Goal: Find contact information: Find contact information

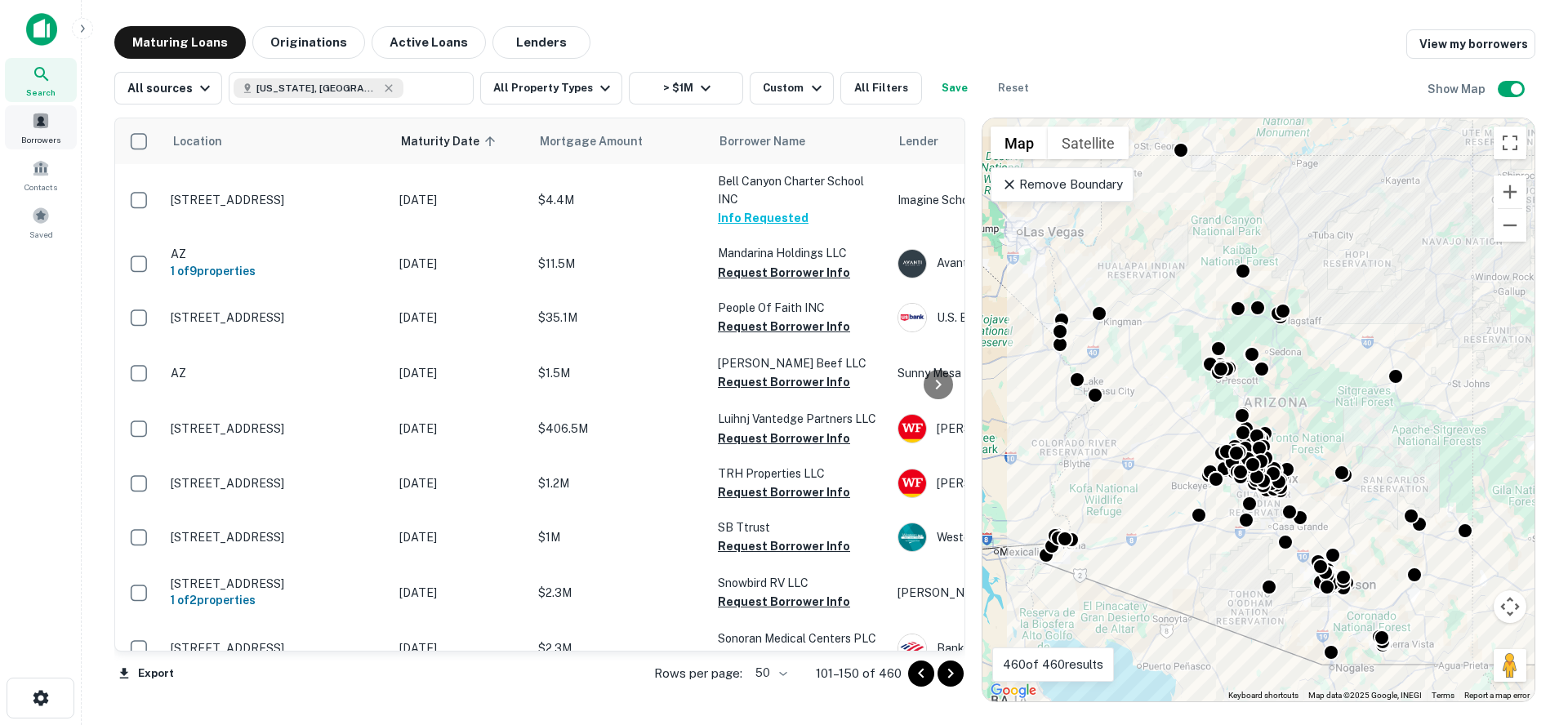
scroll to position [85, 0]
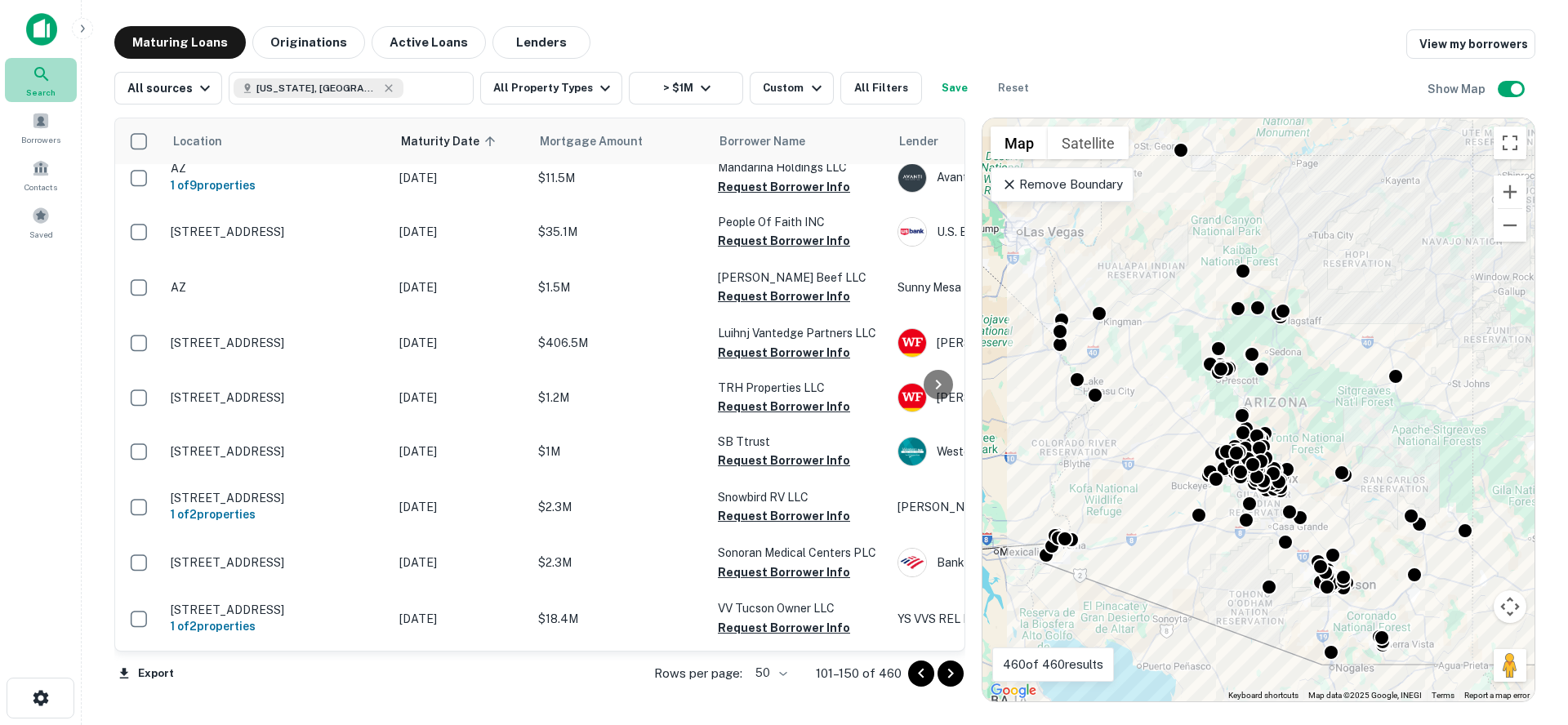
click at [54, 72] on div "Search" at bounding box center [41, 80] width 72 height 45
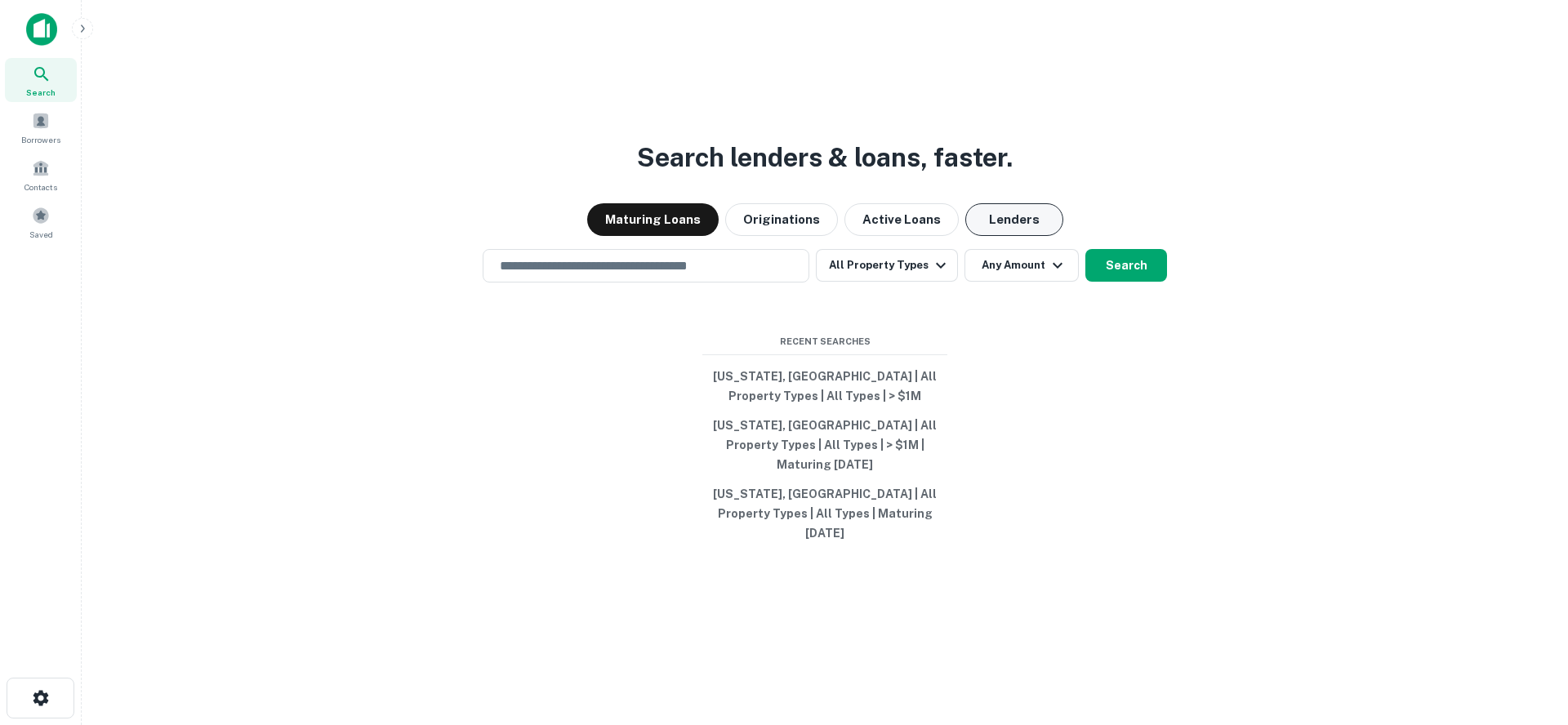
click at [987, 236] on button "Lenders" at bounding box center [1014, 220] width 98 height 33
click at [657, 275] on input "text" at bounding box center [646, 266] width 312 height 18
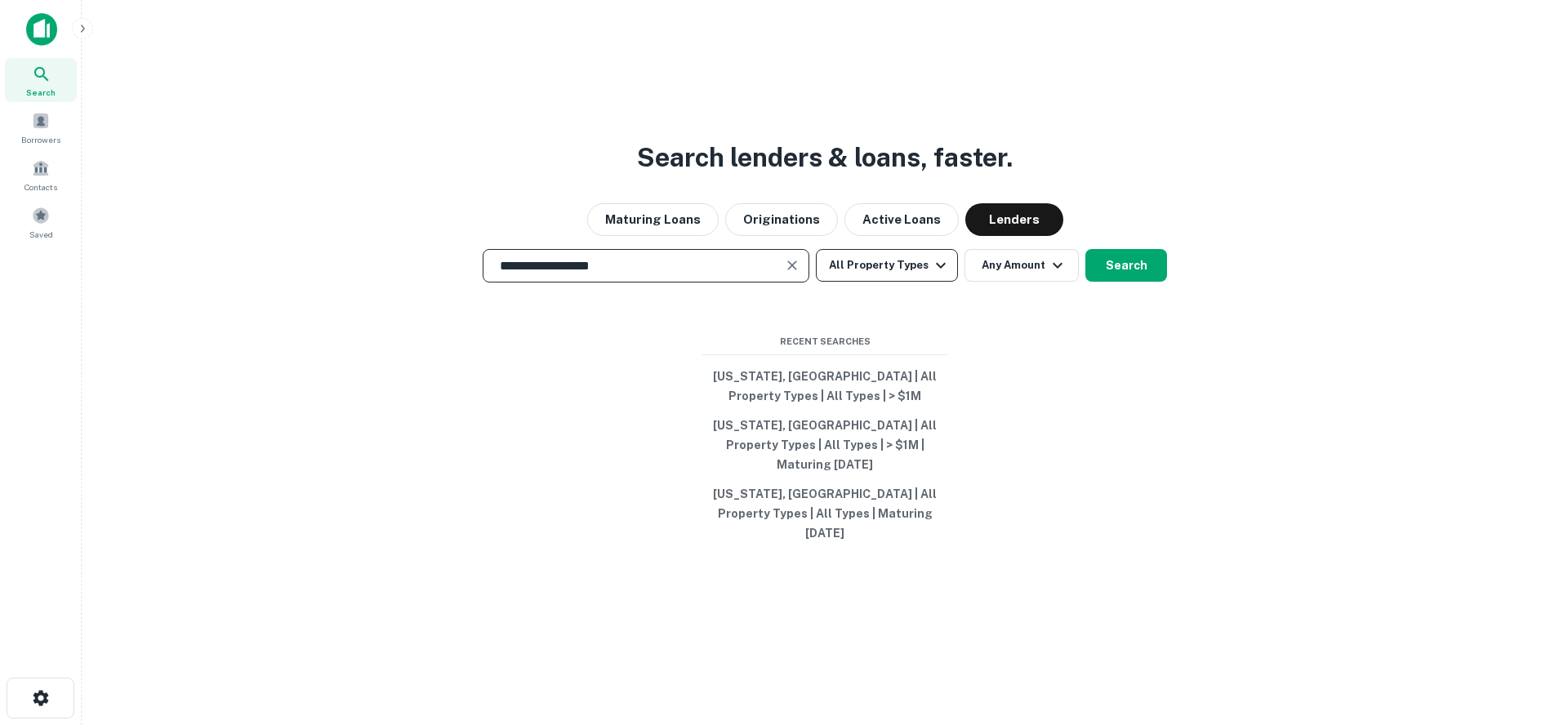
type input "**********"
click at [893, 282] on button "All Property Types" at bounding box center [887, 266] width 142 height 33
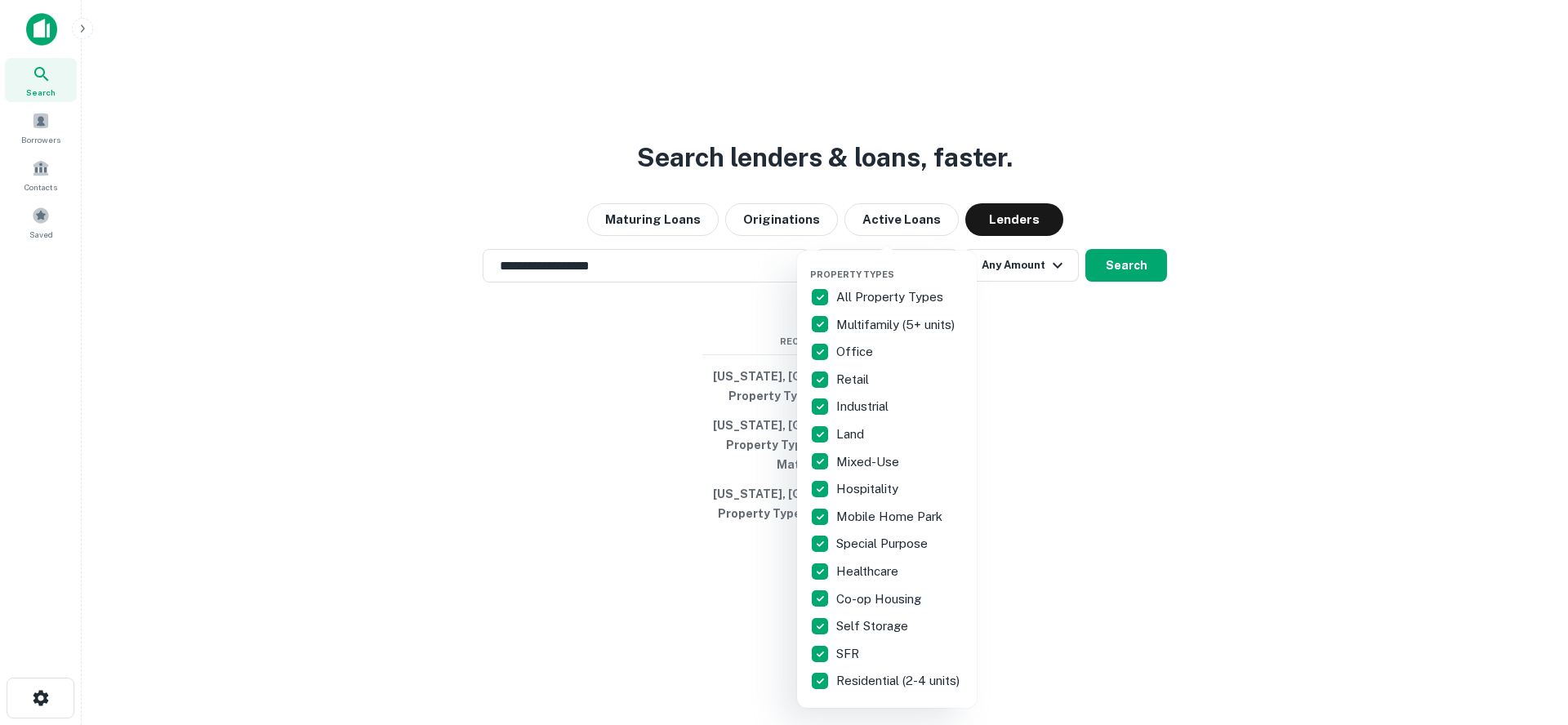
click at [886, 300] on p "All Property Types" at bounding box center [892, 298] width 110 height 19
click at [884, 402] on p "Industrial" at bounding box center [863, 407] width 55 height 19
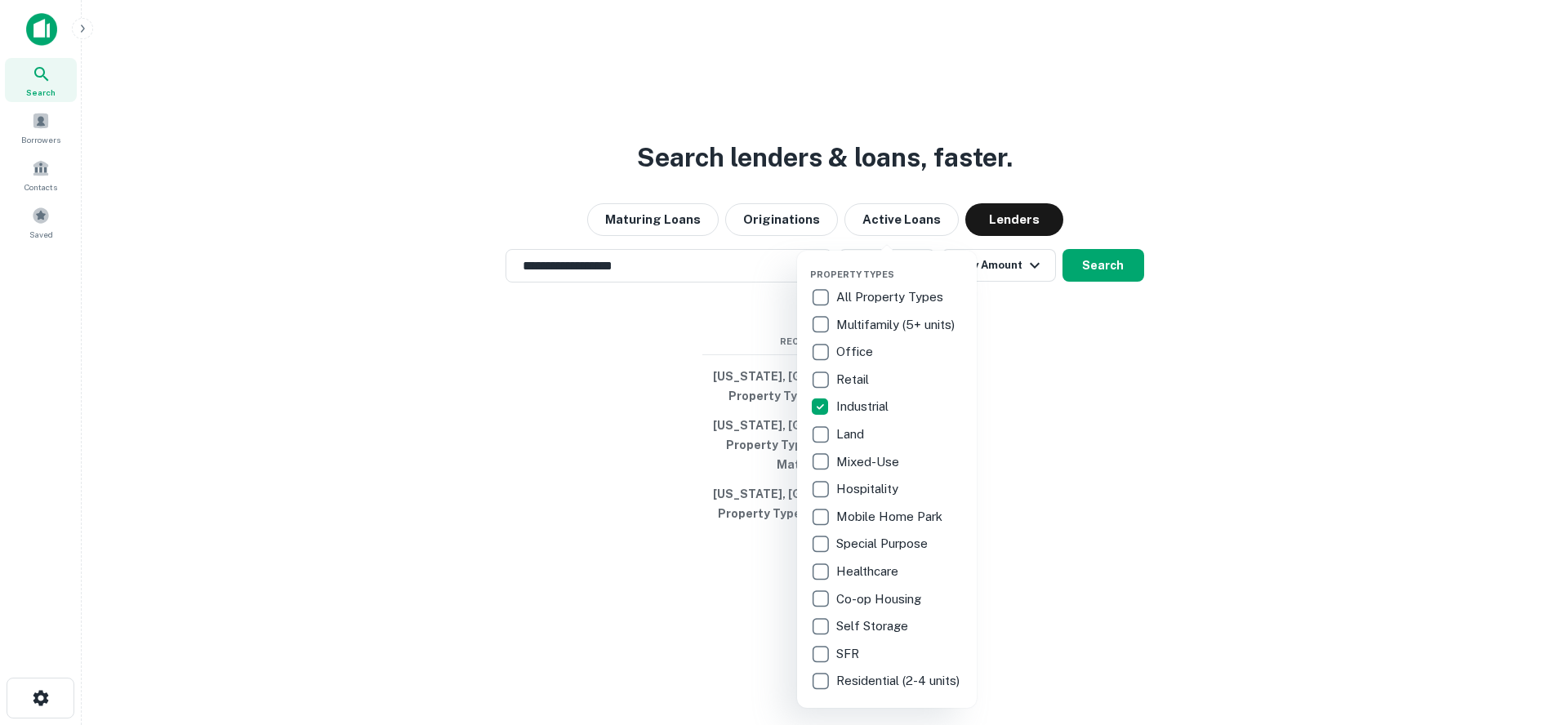
click at [1100, 281] on div at bounding box center [784, 362] width 1568 height 725
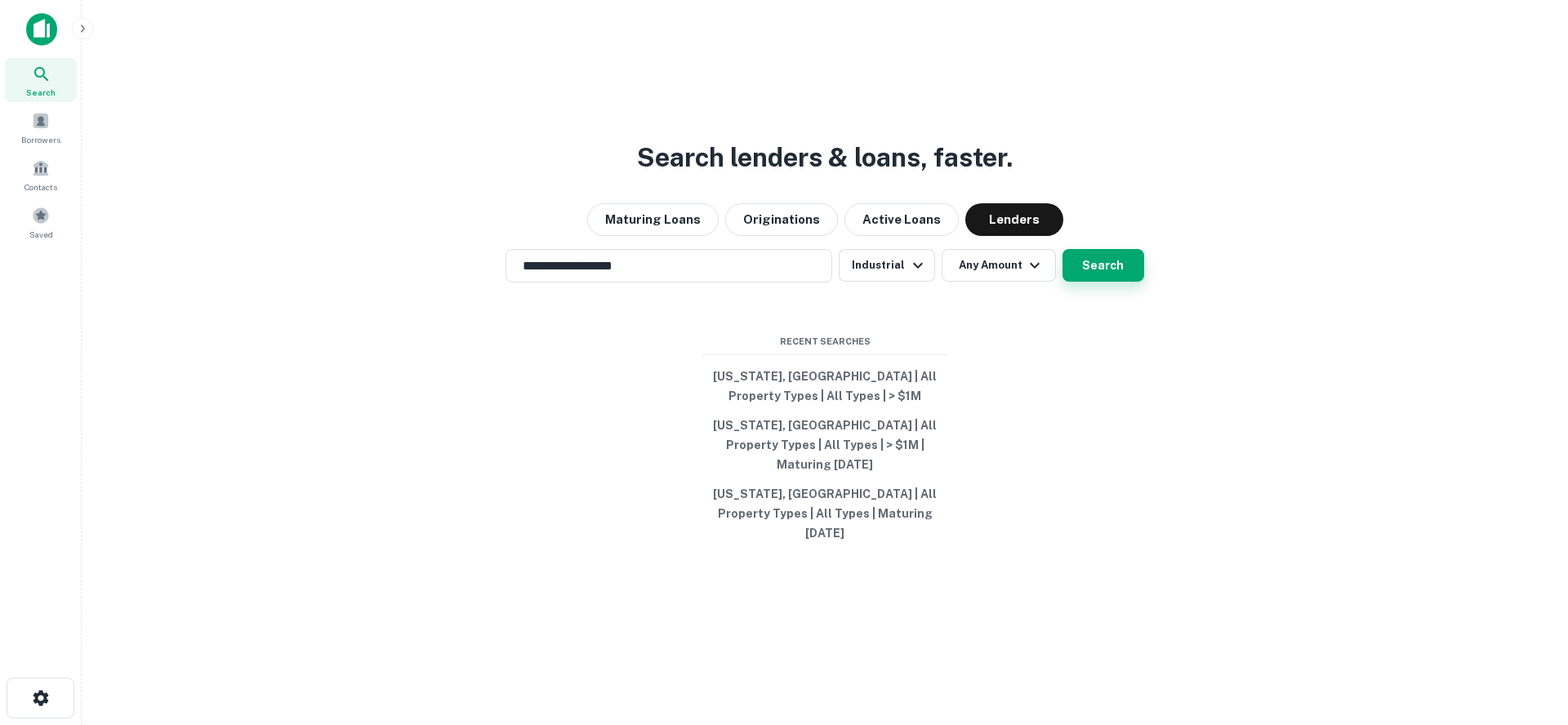
click at [1090, 281] on button "Search" at bounding box center [1103, 266] width 81 height 33
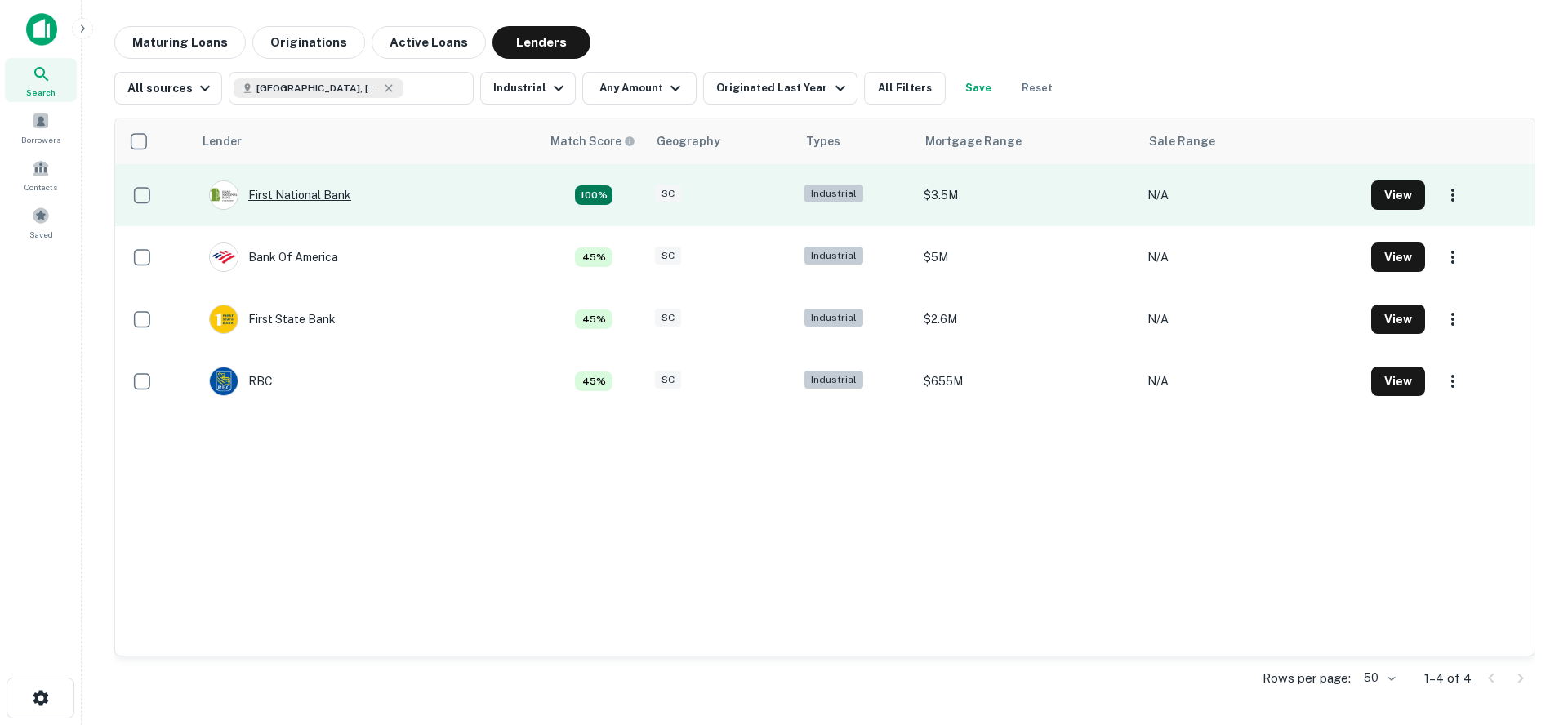
click at [330, 193] on div "First National Bank" at bounding box center [280, 195] width 142 height 29
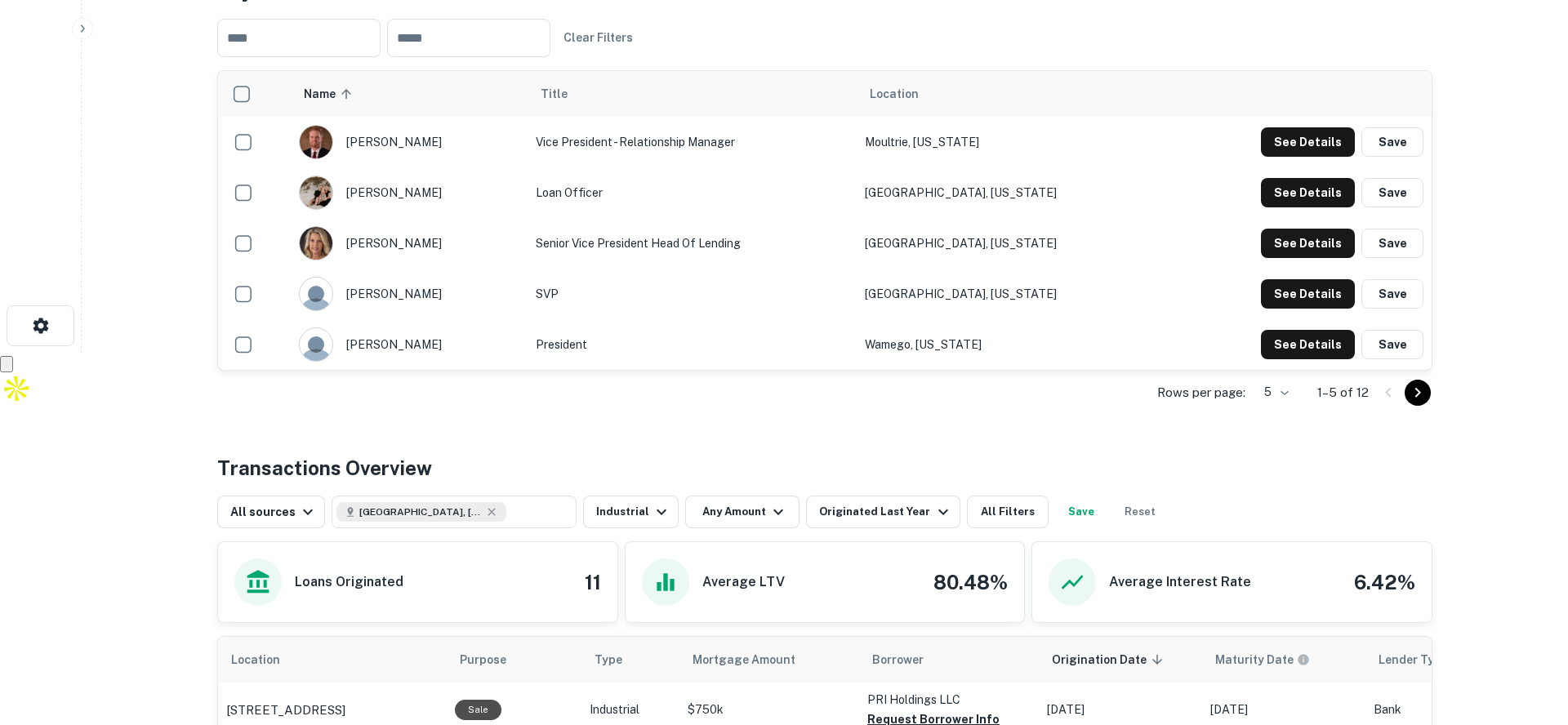
scroll to position [370, 0]
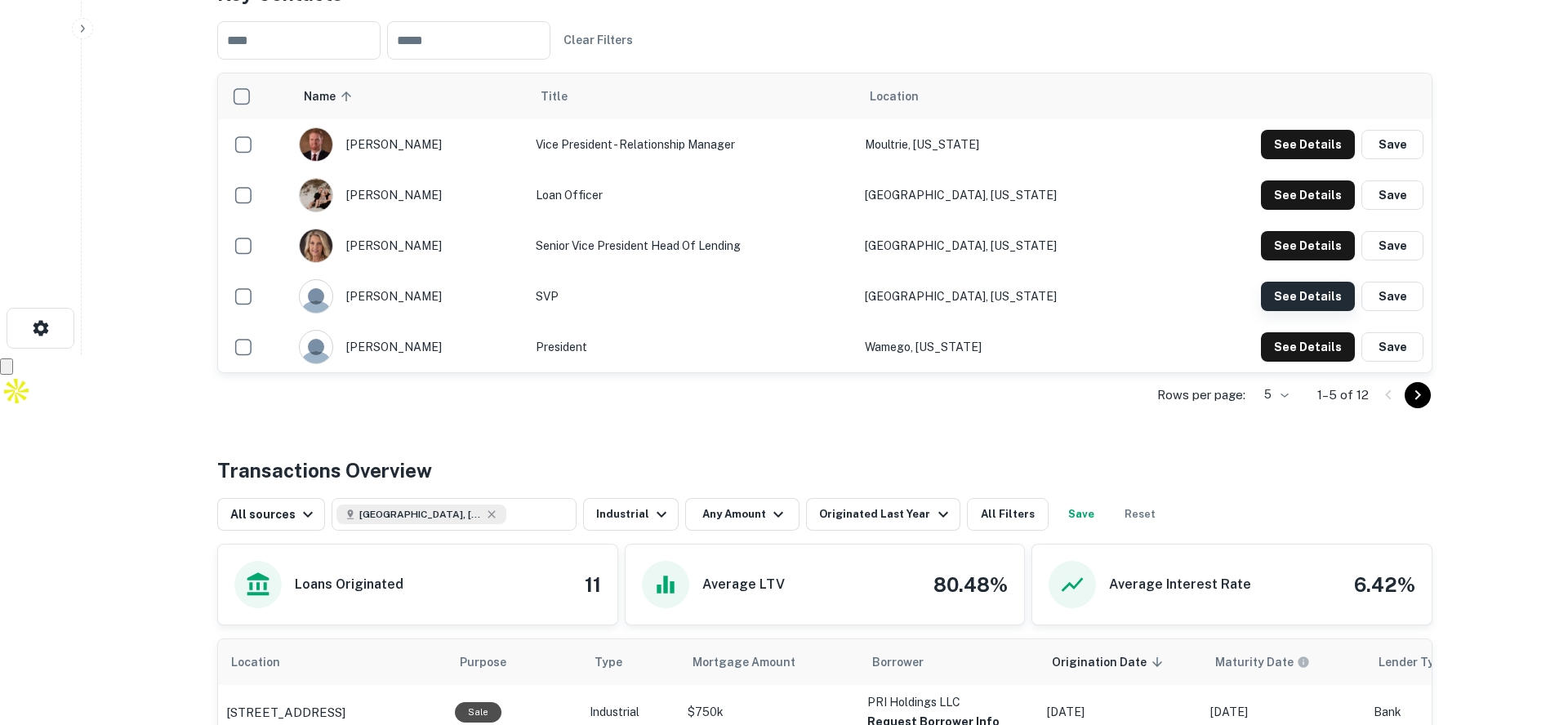
click at [1311, 159] on button "See Details" at bounding box center [1307, 144] width 94 height 29
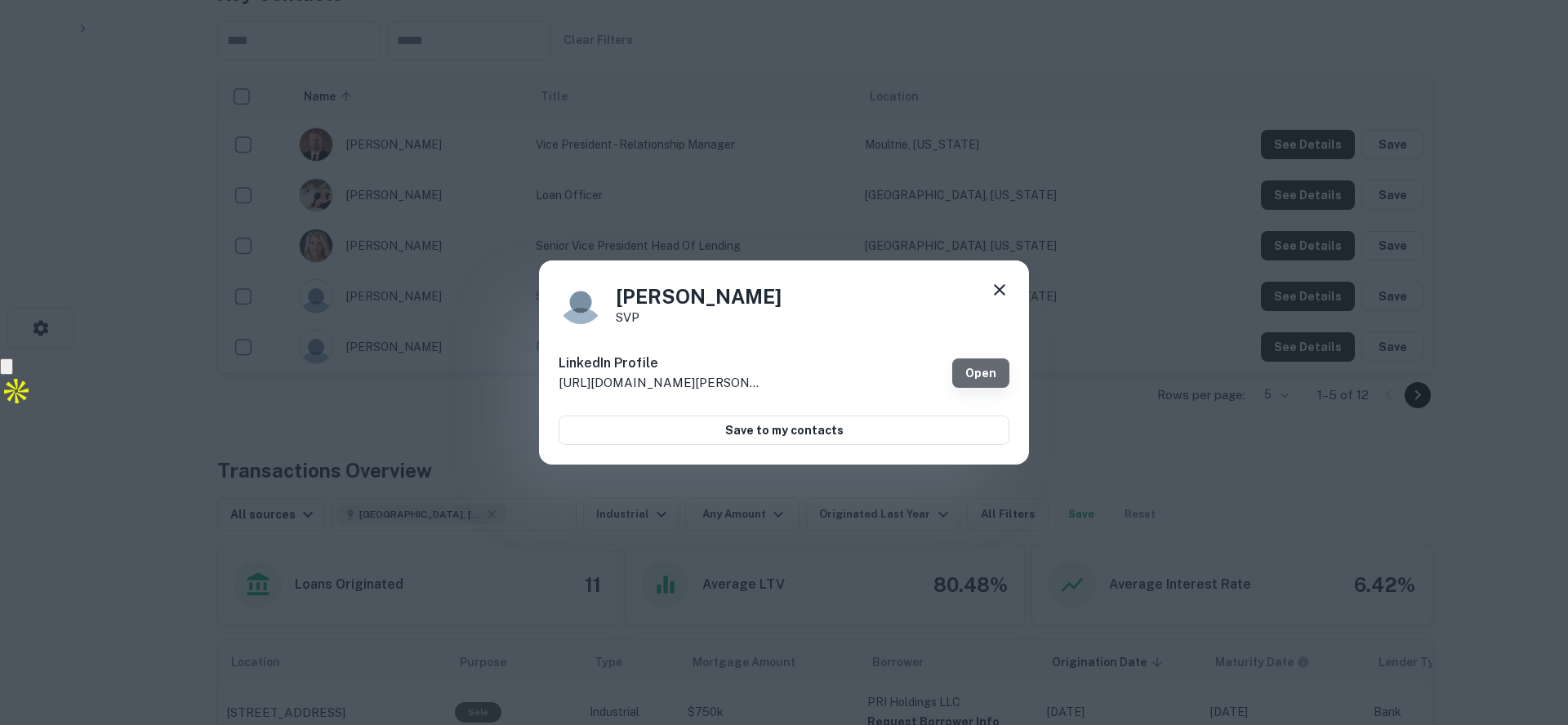
click at [997, 375] on link "Open" at bounding box center [981, 373] width 57 height 29
click at [1005, 294] on icon at bounding box center [999, 290] width 19 height 19
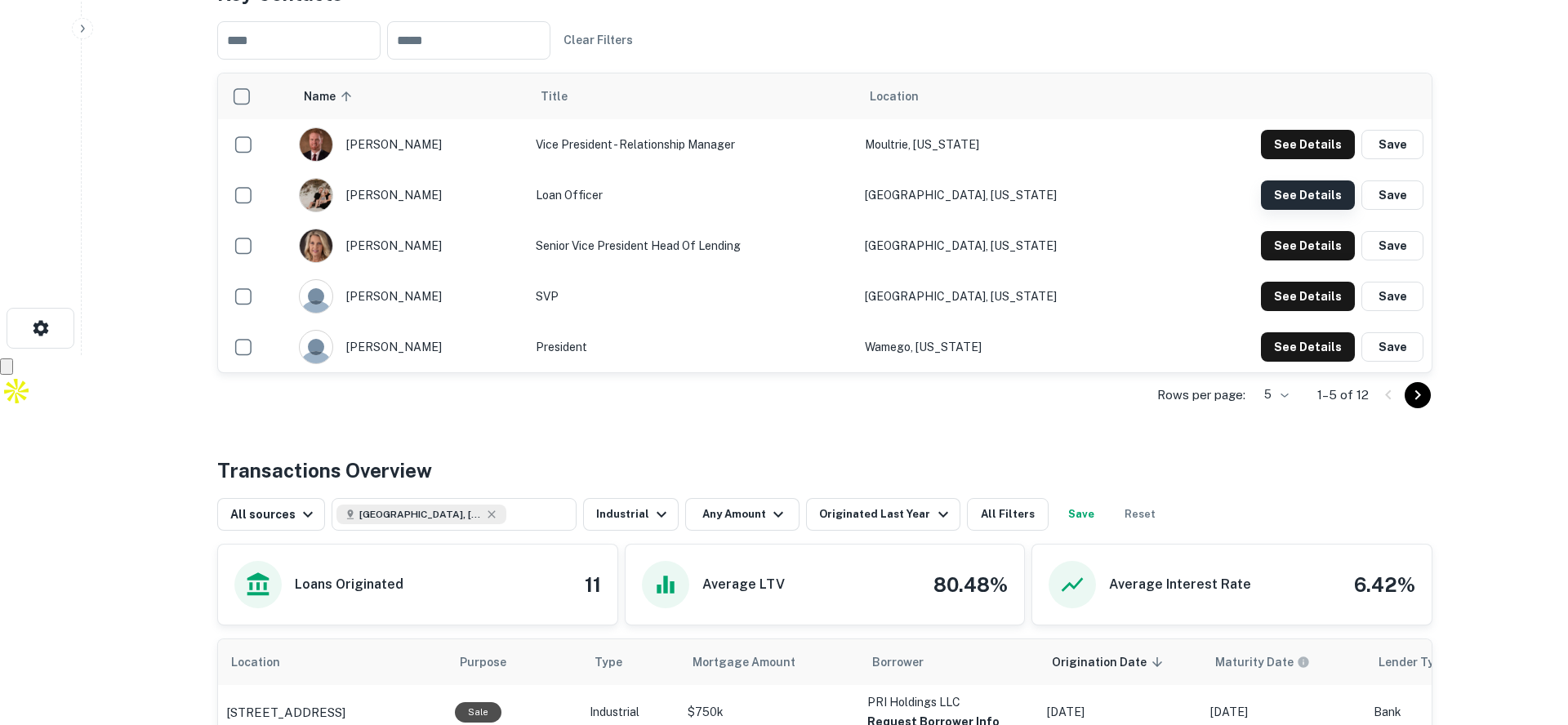
click at [1287, 159] on button "See Details" at bounding box center [1307, 144] width 94 height 29
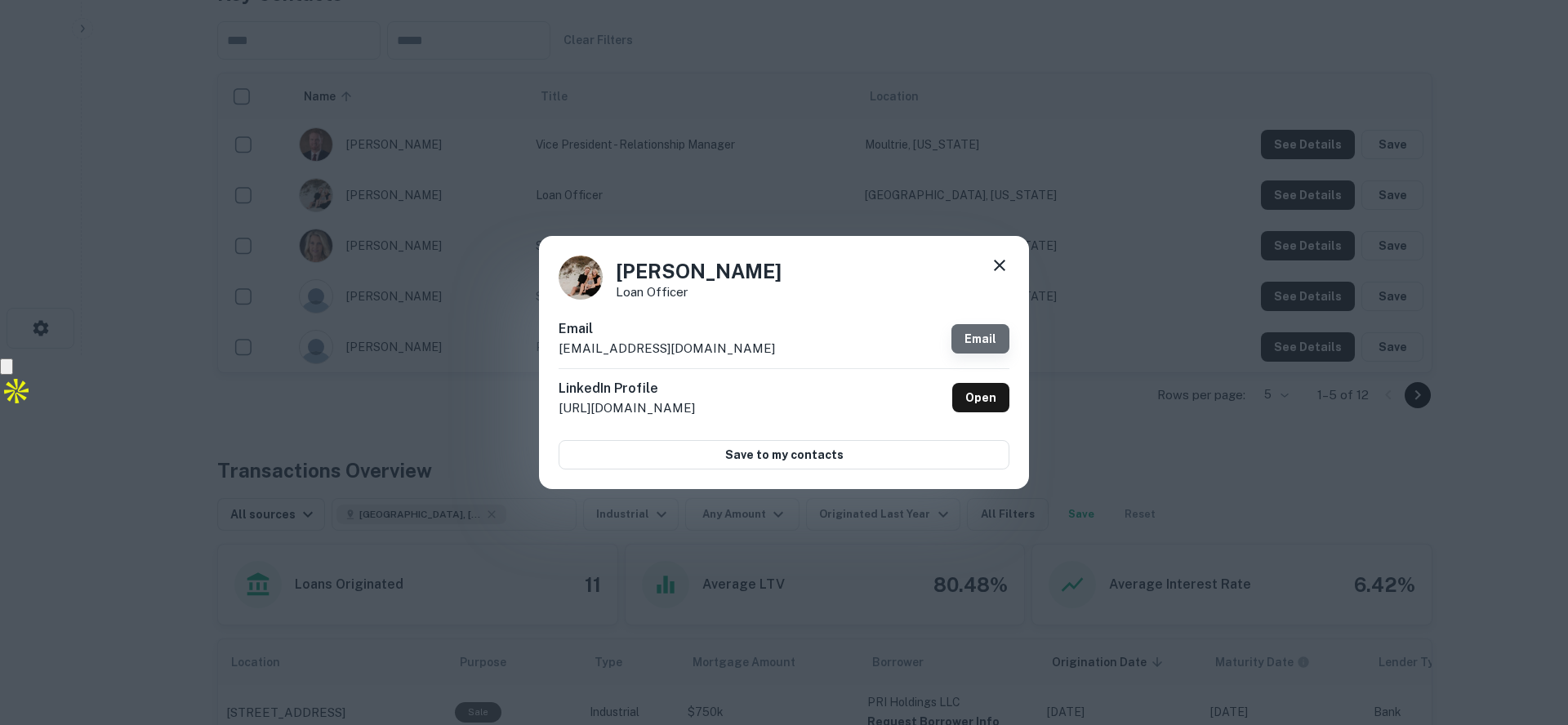
click at [986, 338] on link "Email" at bounding box center [981, 339] width 58 height 29
drag, startPoint x: 732, startPoint y: 351, endPoint x: 553, endPoint y: 354, distance: 179.0
click at [553, 354] on div "Keenan Rushing Loan Officer Email krushing@fnbhamilton.com Email LinkedIn Profi…" at bounding box center [784, 362] width 490 height 253
copy p "krushing@fnbhamilton.com"
click at [999, 268] on icon at bounding box center [999, 266] width 19 height 19
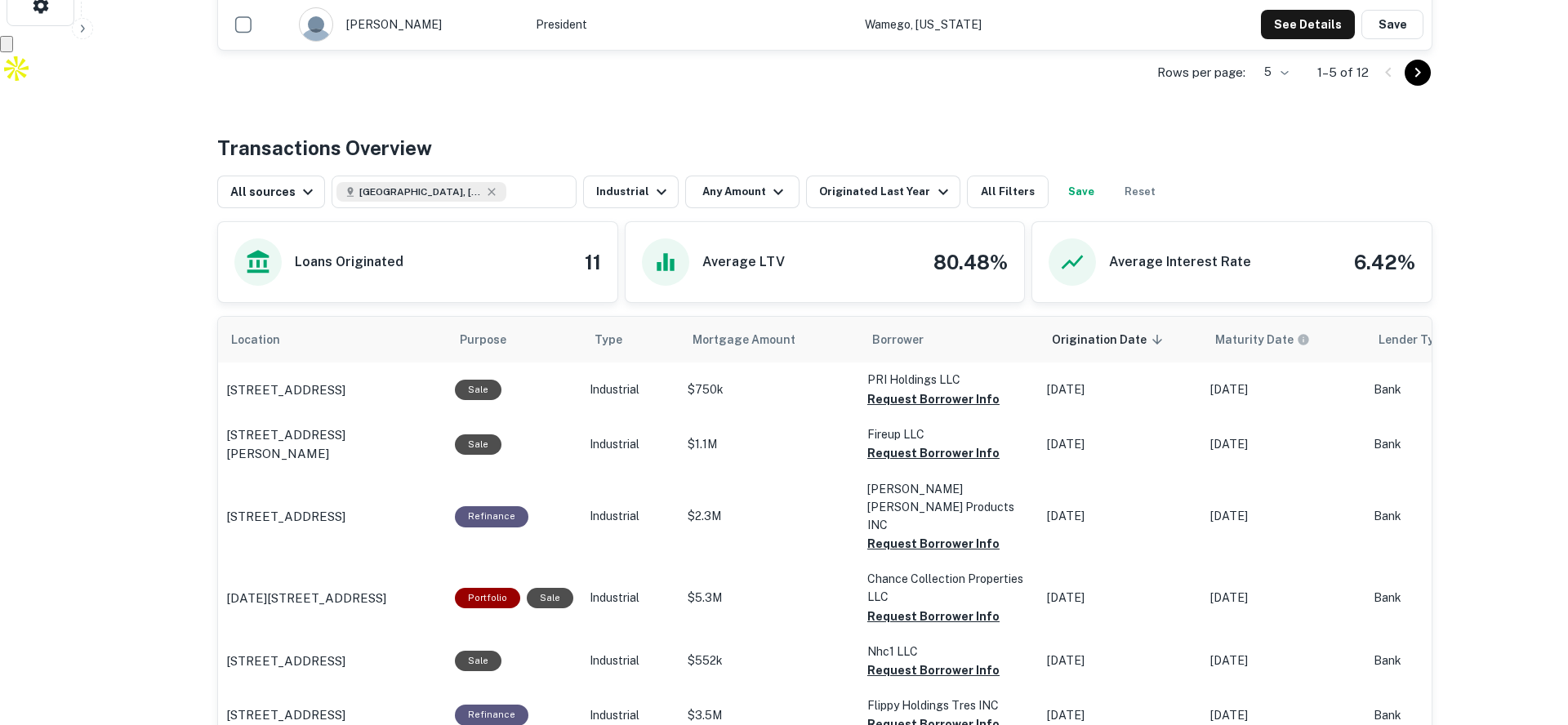
scroll to position [954, 0]
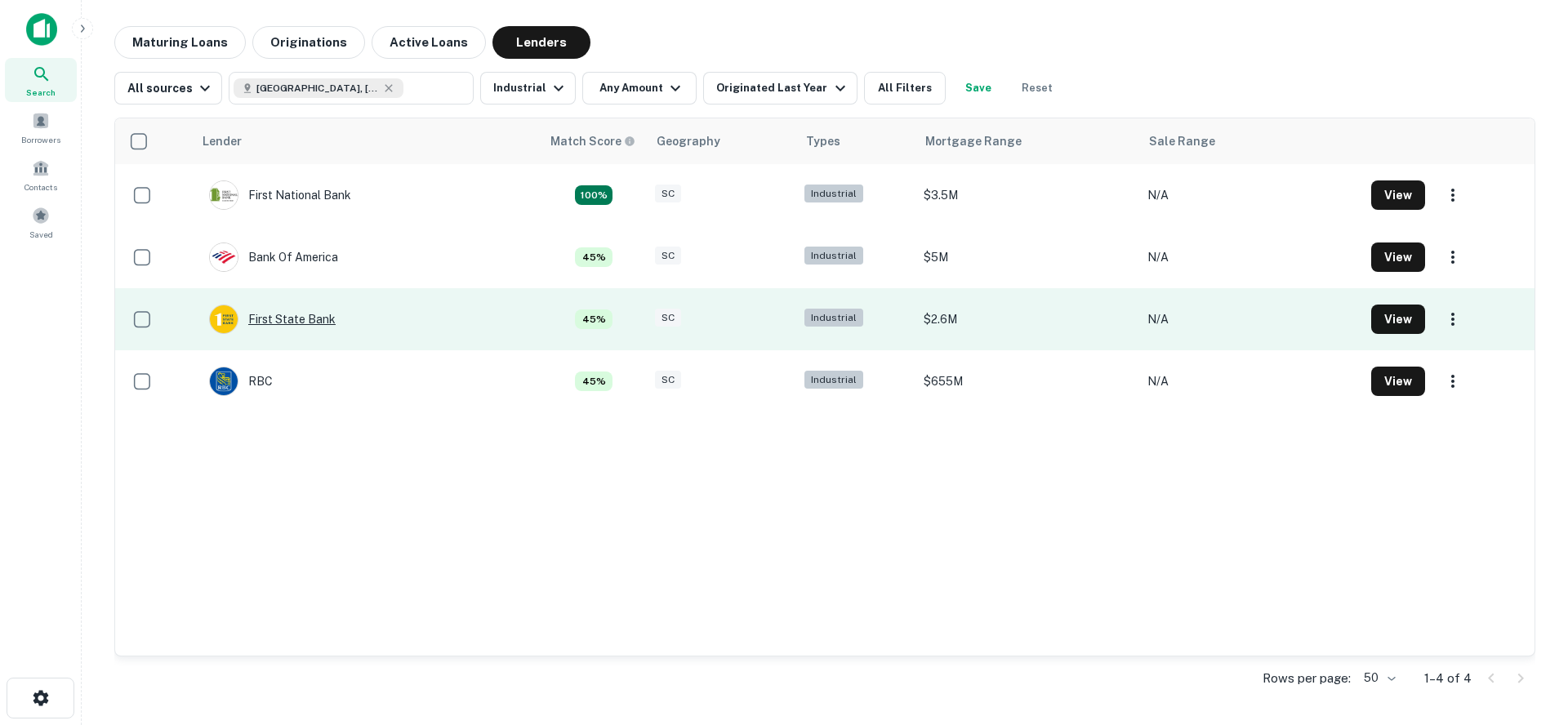
click at [313, 320] on div "First State Bank" at bounding box center [272, 319] width 127 height 29
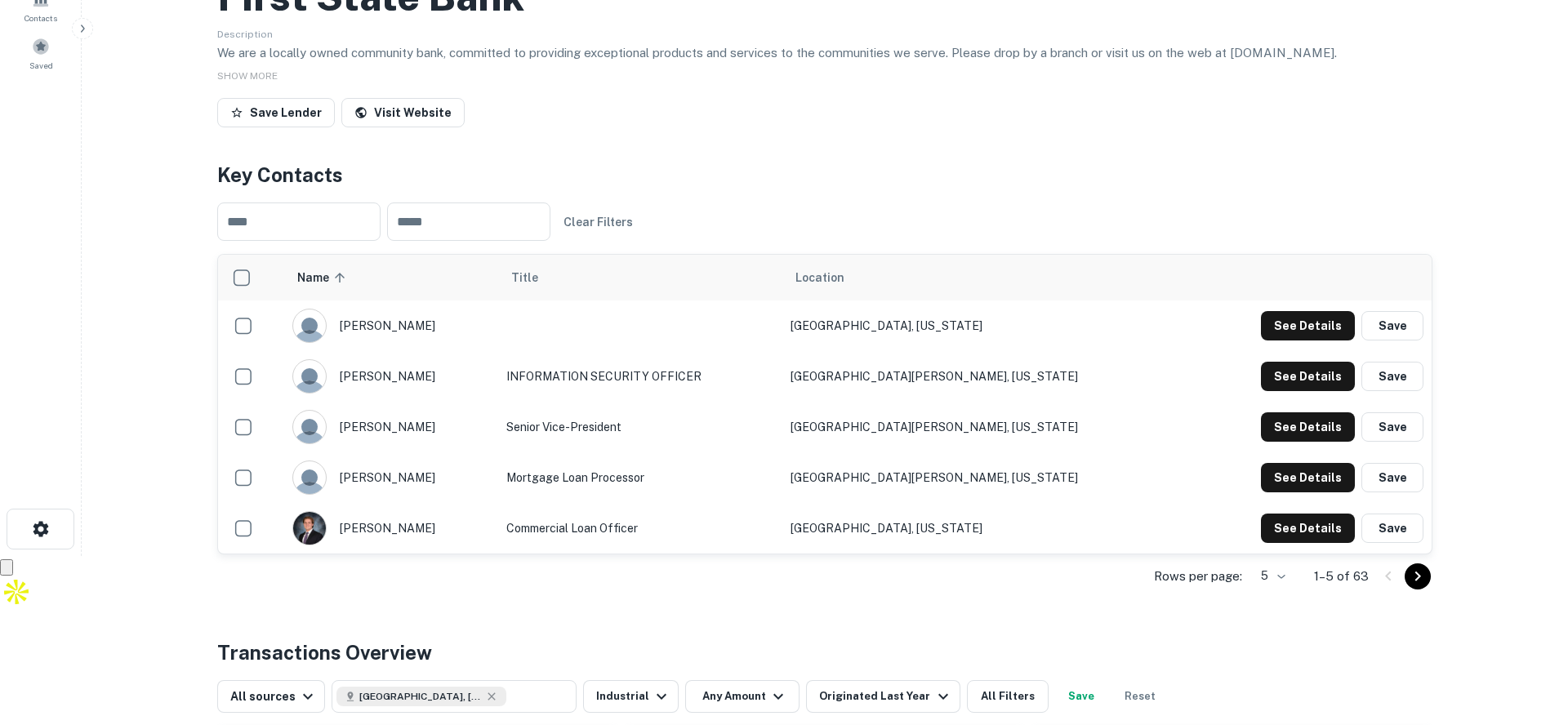
scroll to position [171, 0]
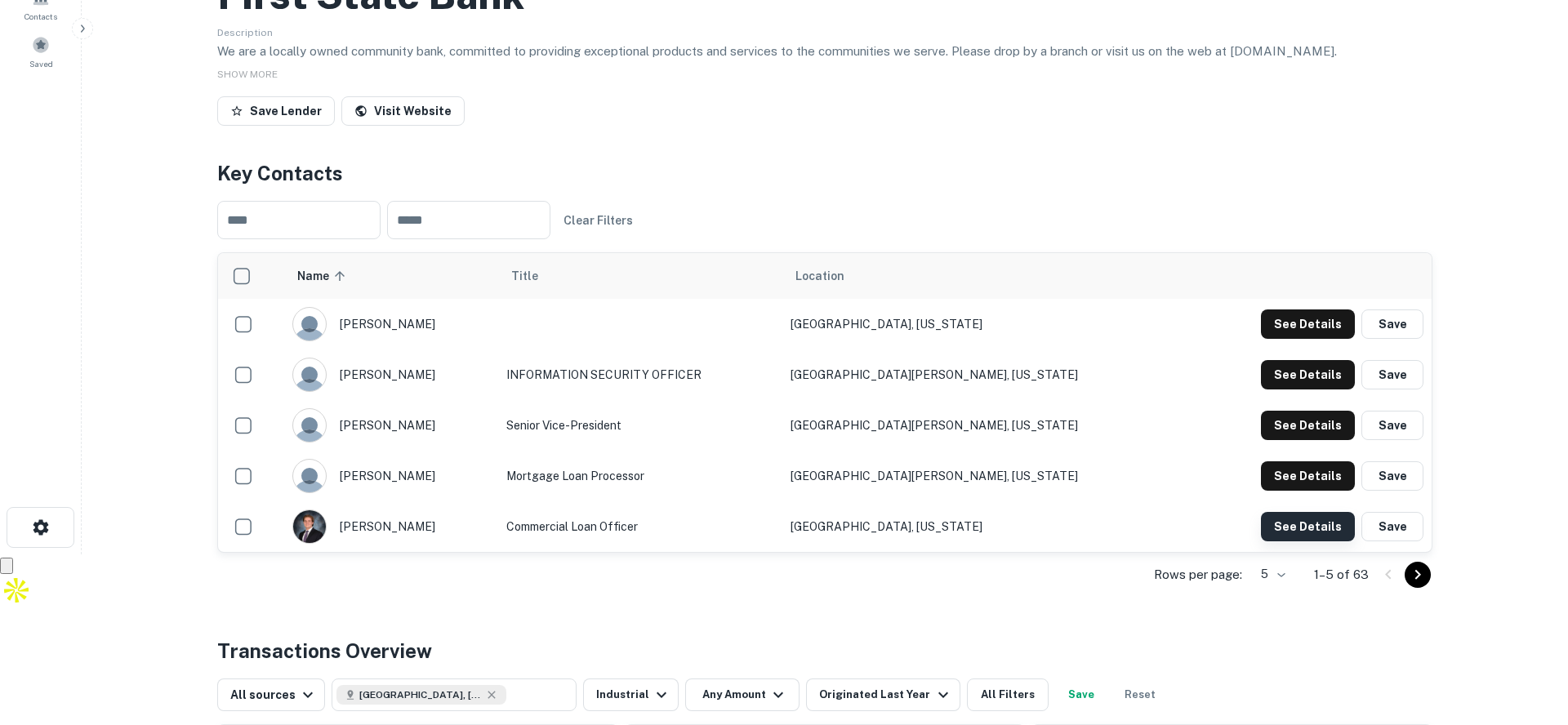
click at [1287, 339] on button "See Details" at bounding box center [1307, 324] width 94 height 29
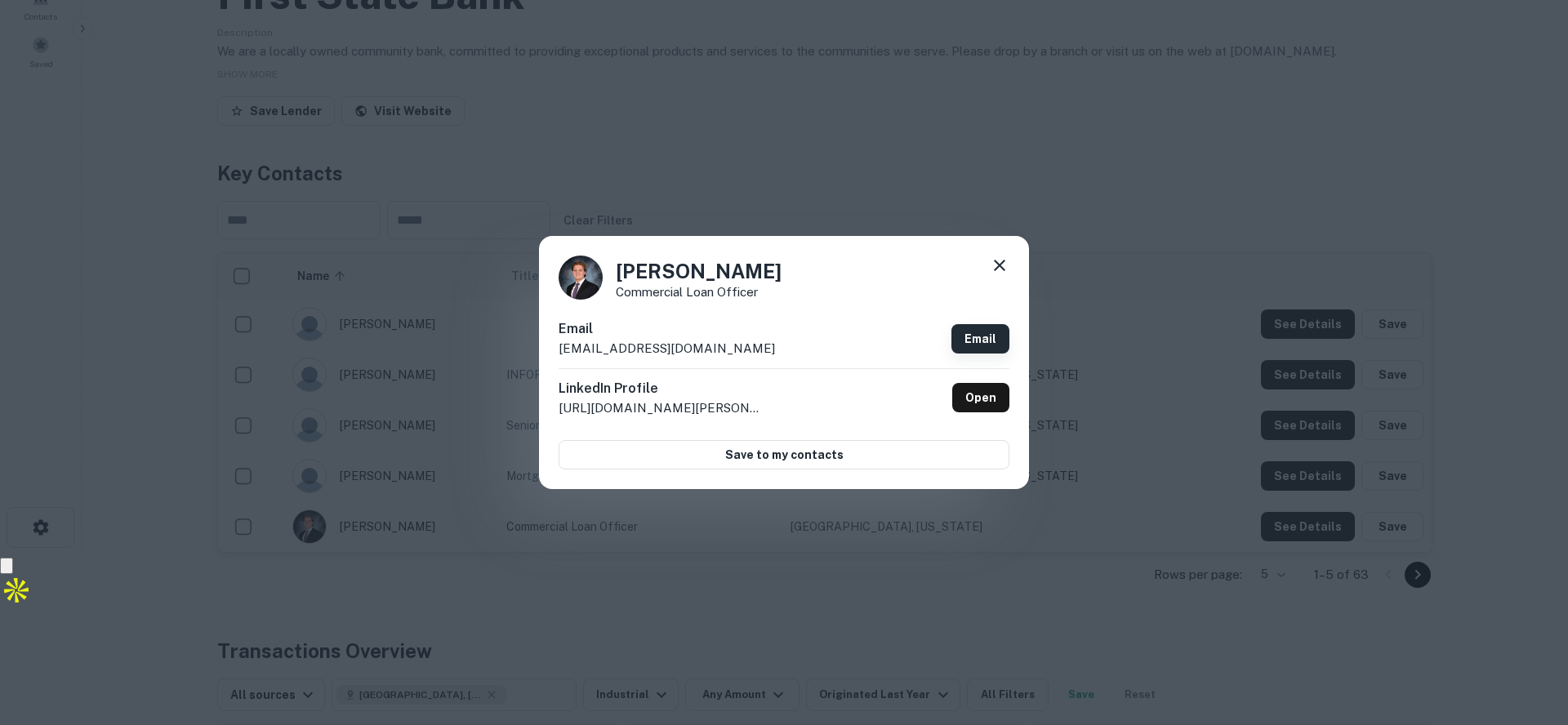
click at [991, 330] on link "Email" at bounding box center [981, 339] width 58 height 29
drag, startPoint x: 706, startPoint y: 350, endPoint x: 549, endPoint y: 351, distance: 157.0
click at [549, 351] on div "Chip Holmes Commercial Loan Officer Email cholmes@iroquoisfed.com Email LinkedI…" at bounding box center [784, 362] width 490 height 253
copy p "cholmes@iroquoisfed.com"
click at [1000, 257] on icon at bounding box center [999, 266] width 19 height 19
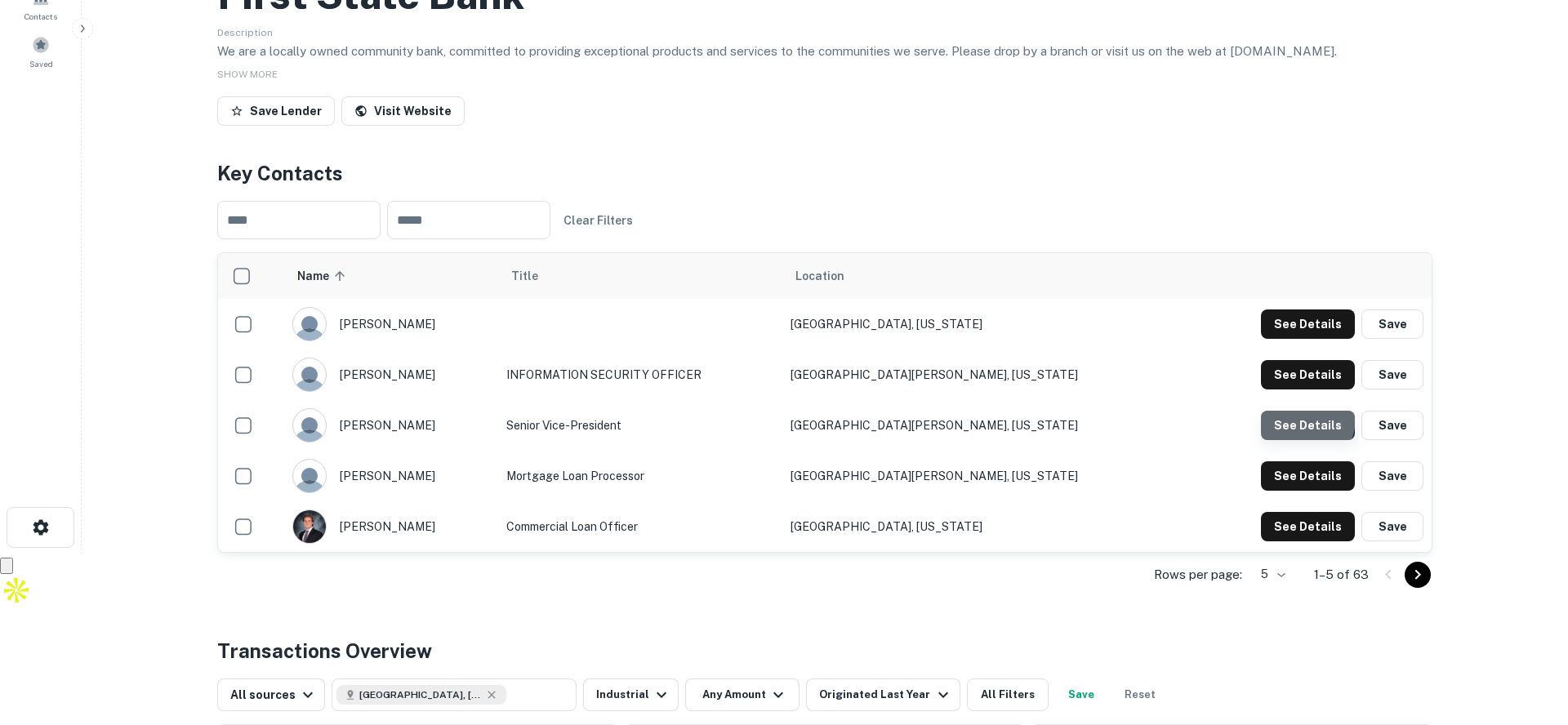
click at [1289, 339] on button "See Details" at bounding box center [1307, 324] width 94 height 29
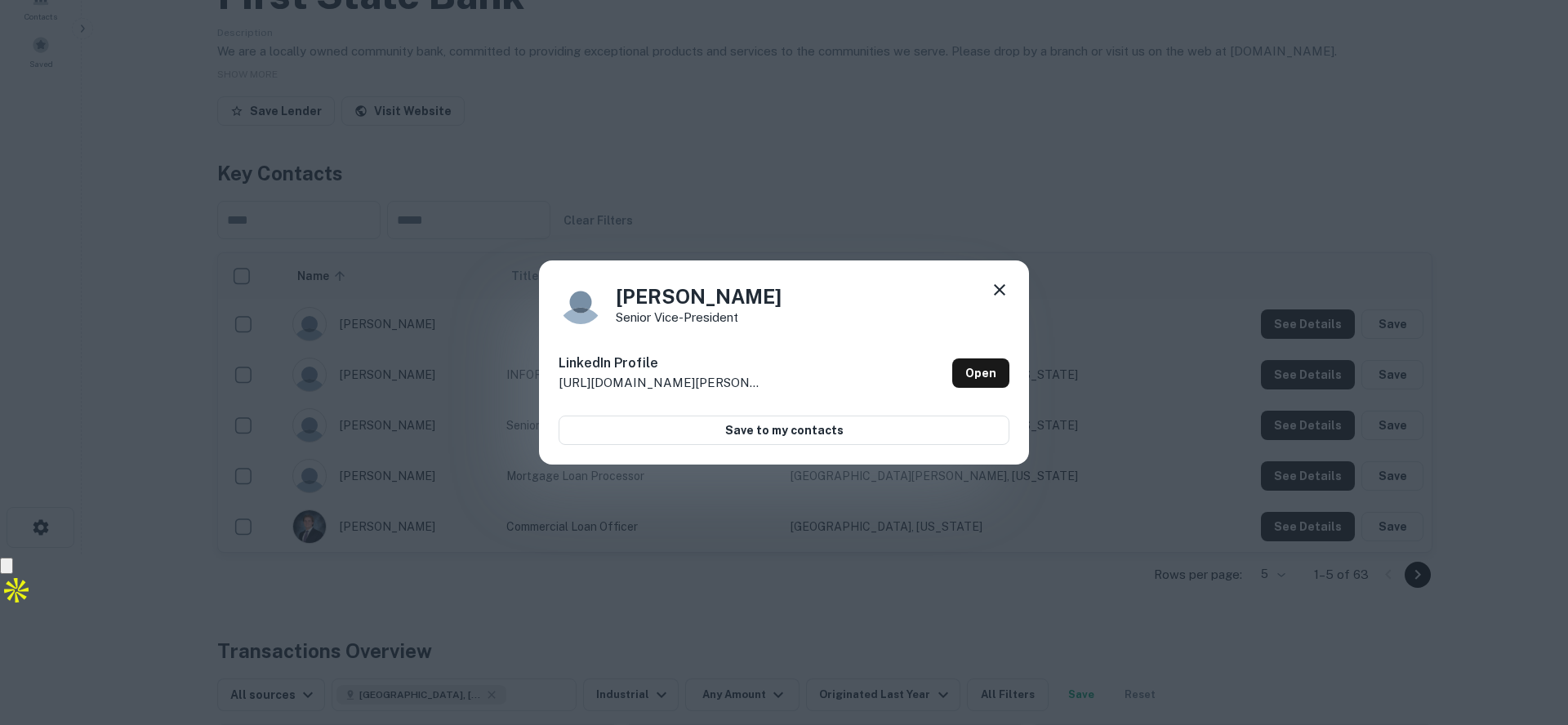
click at [1002, 291] on icon at bounding box center [999, 290] width 19 height 19
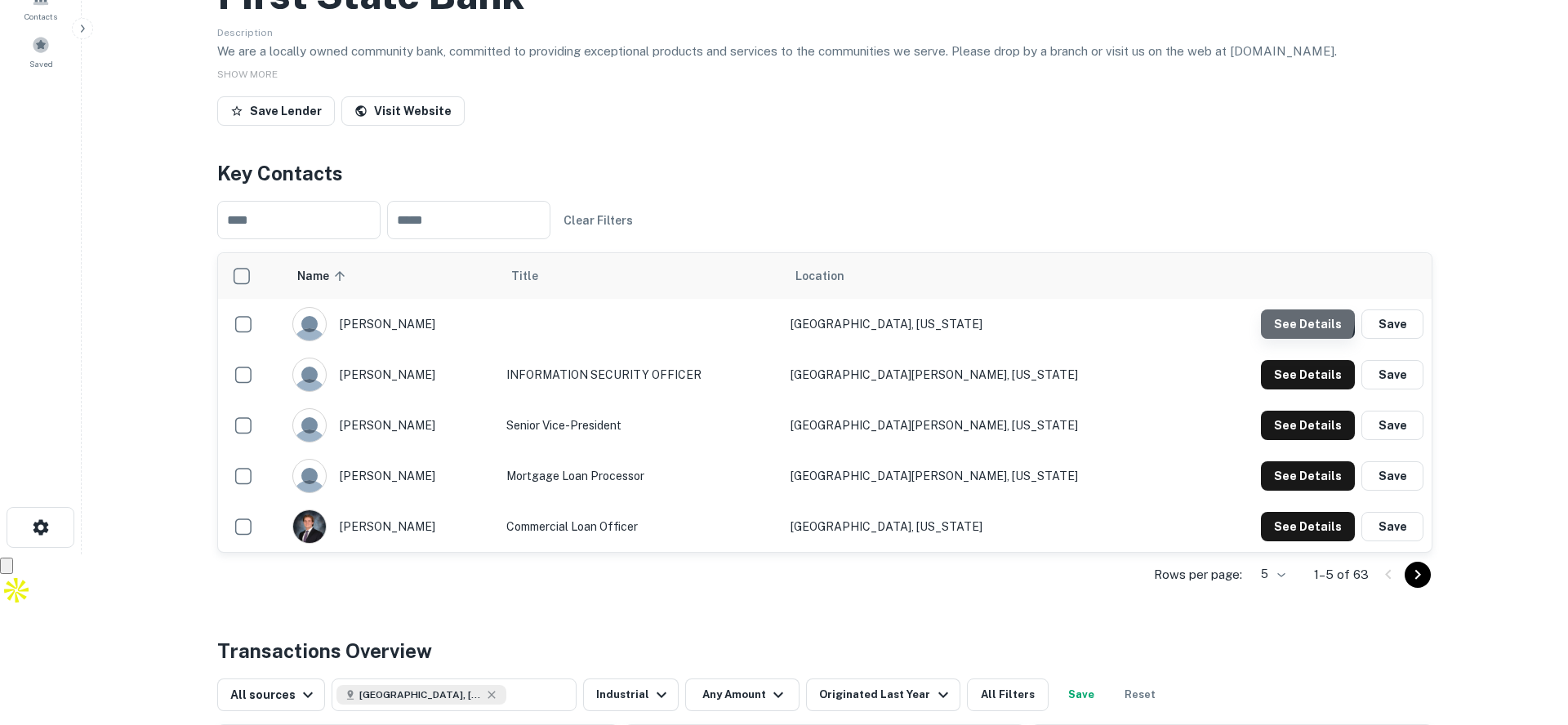
click at [1285, 317] on button "See Details" at bounding box center [1307, 324] width 94 height 29
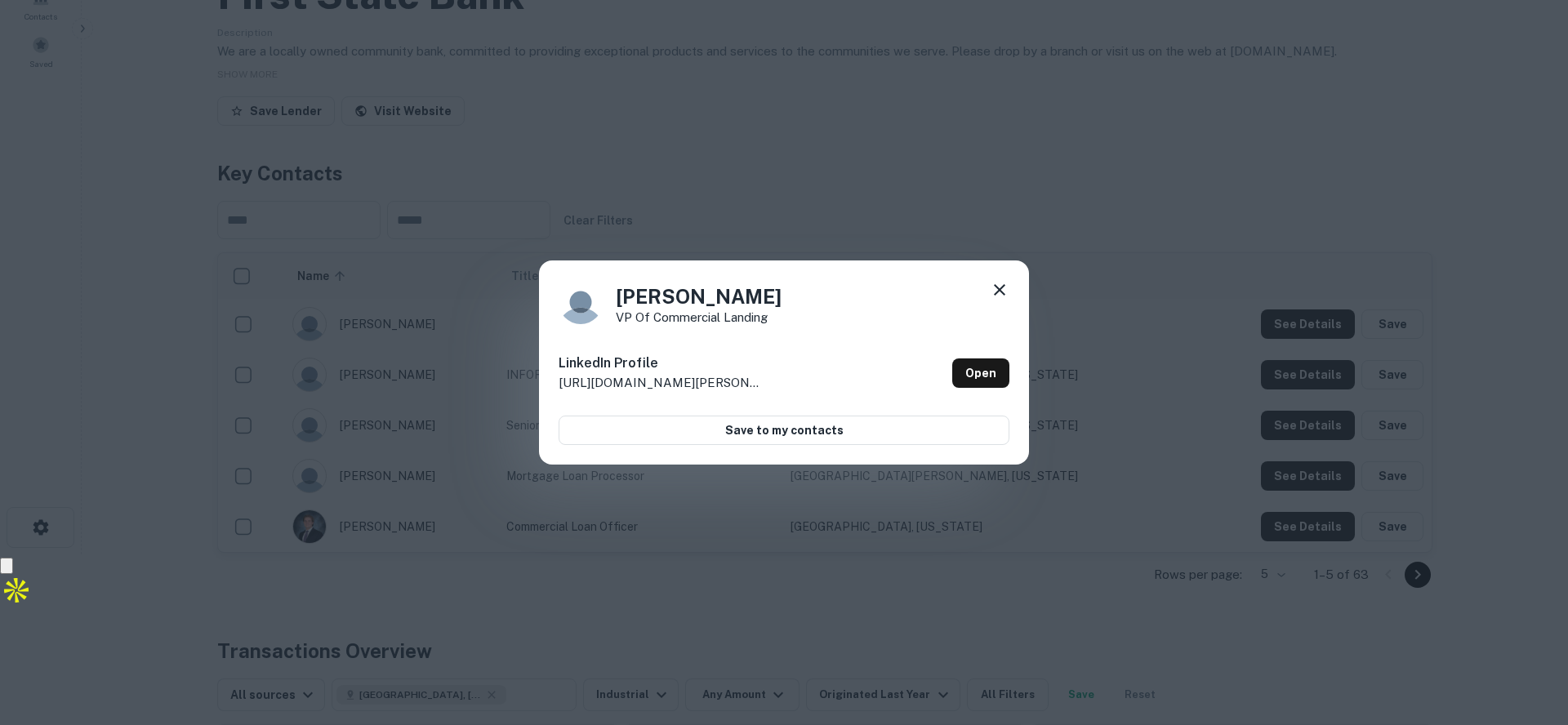
click at [994, 283] on icon at bounding box center [999, 290] width 19 height 19
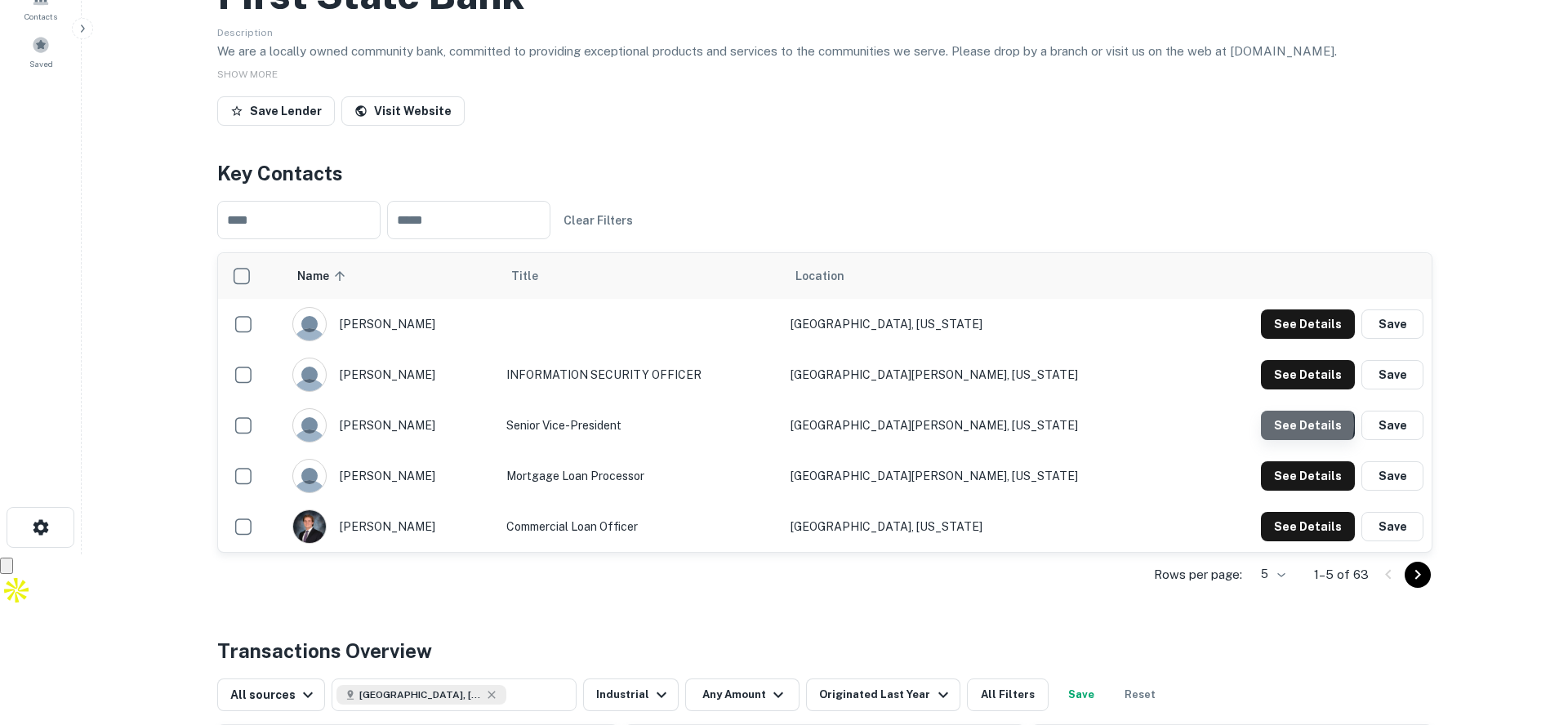
click at [1297, 339] on button "See Details" at bounding box center [1307, 324] width 94 height 29
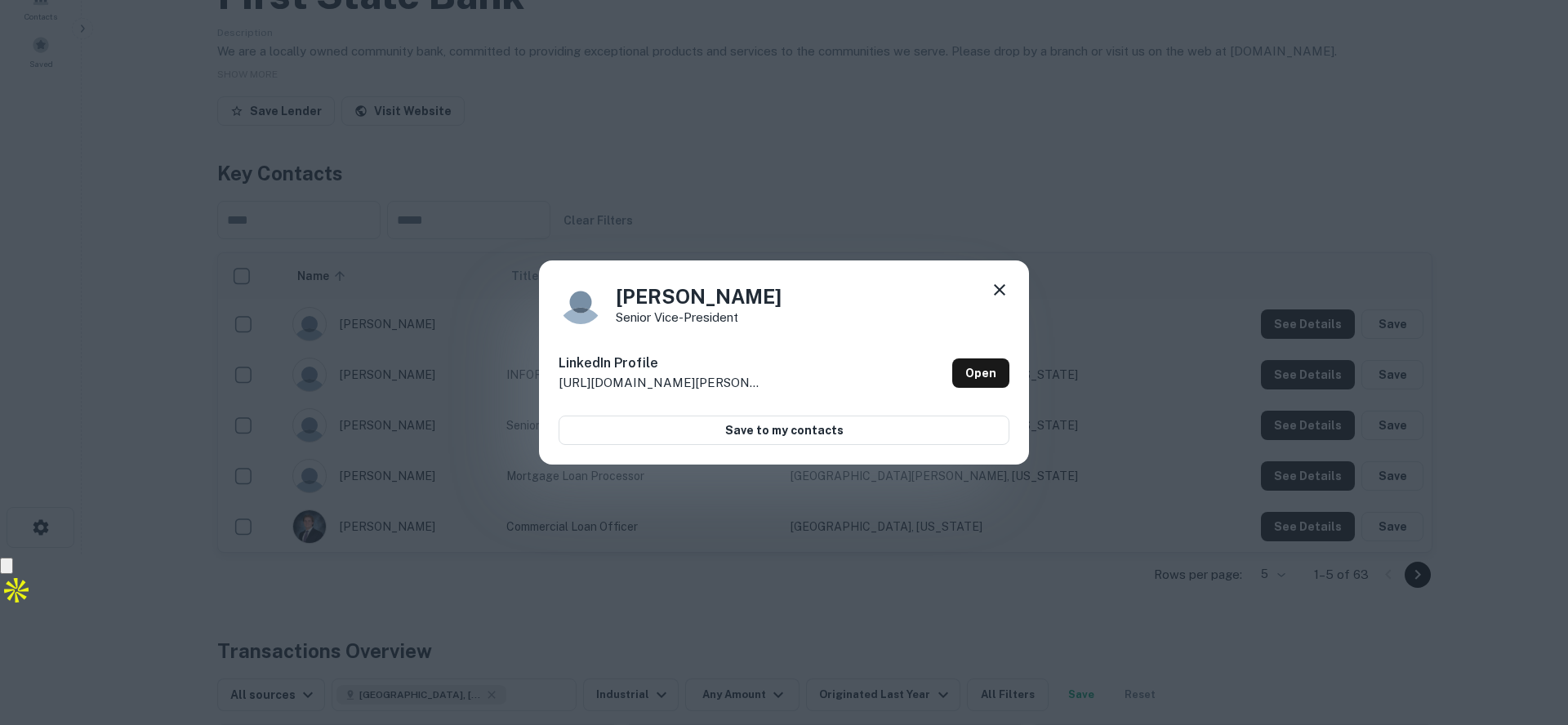
click at [988, 292] on div "Debra Pitts Senior Vice-President" at bounding box center [783, 302] width 451 height 45
click at [1003, 292] on icon at bounding box center [999, 290] width 19 height 19
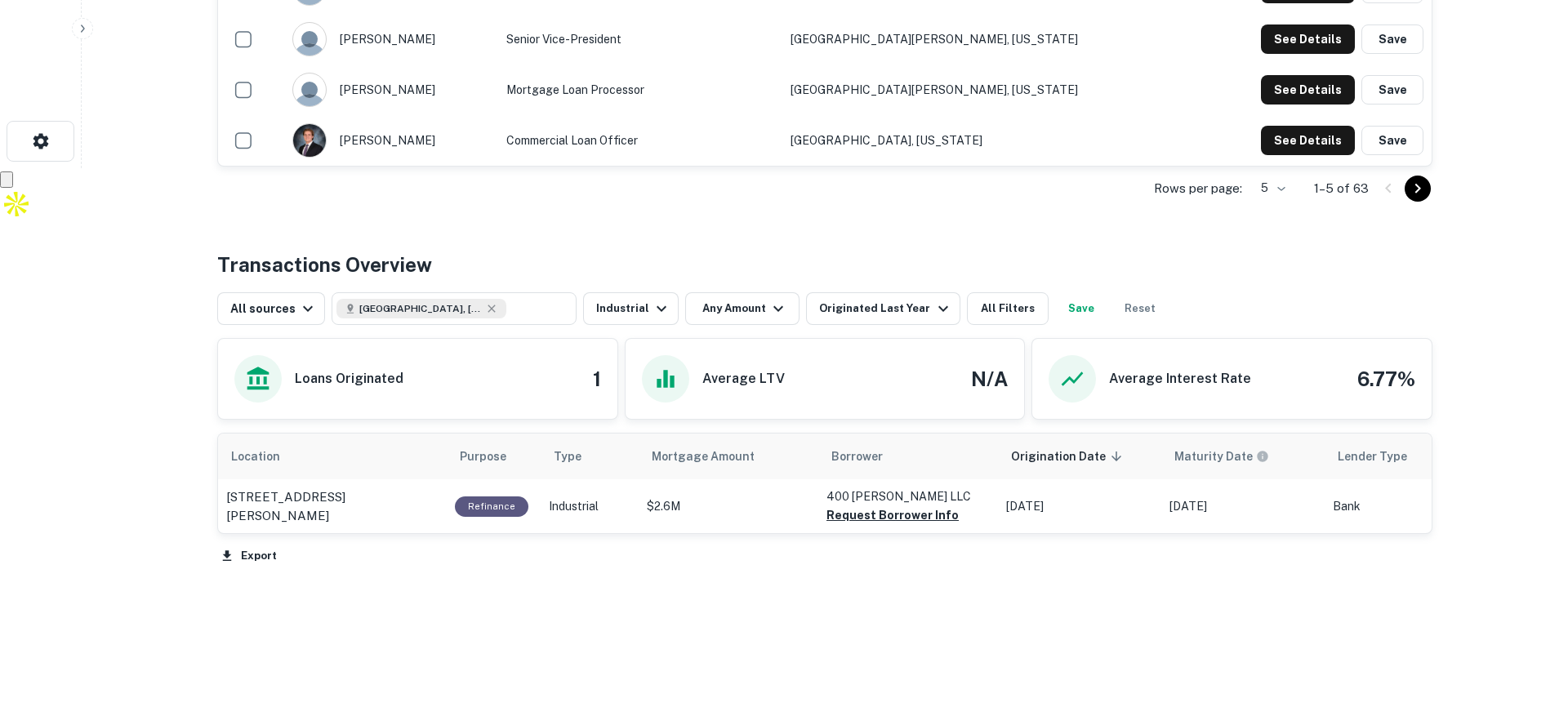
scroll to position [0, 0]
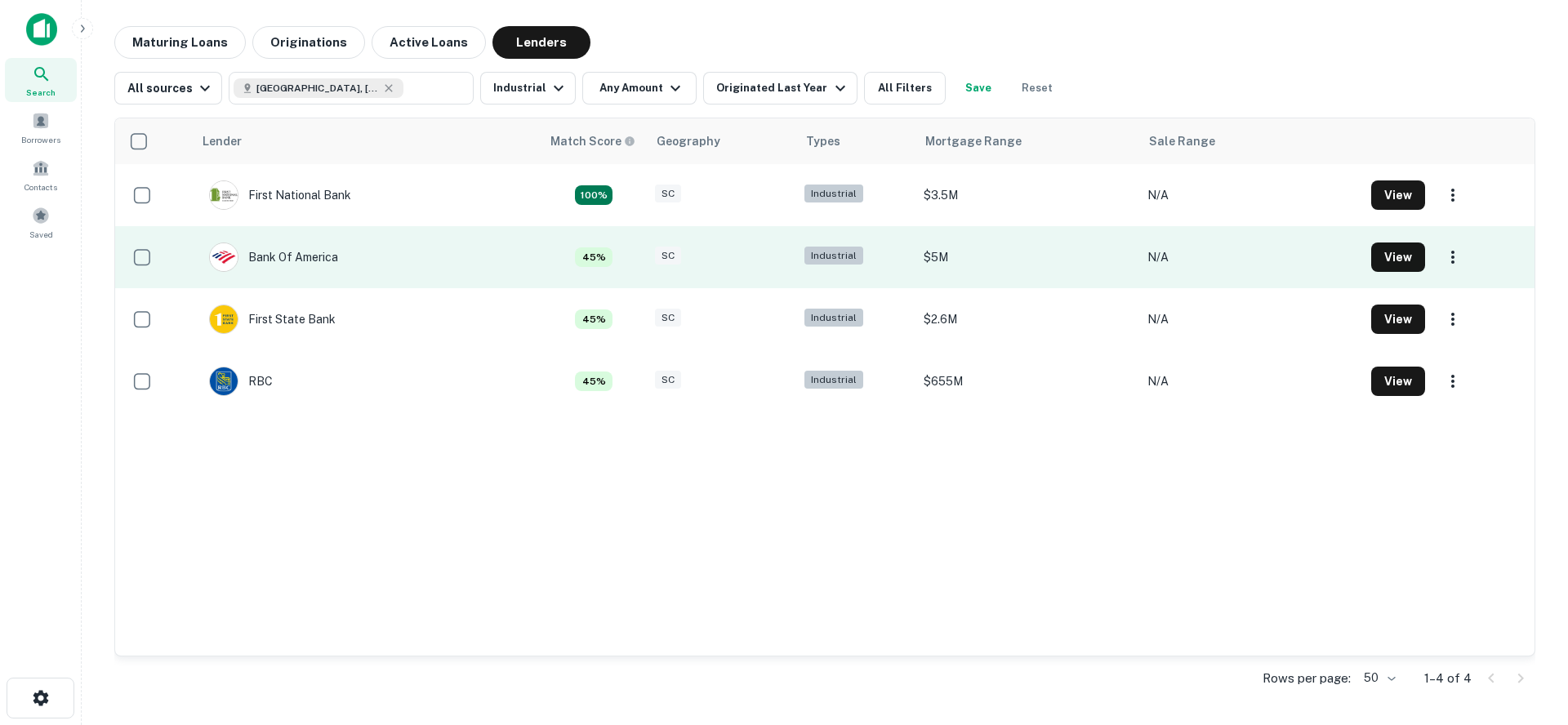
click at [452, 236] on td "Bank Of America" at bounding box center [366, 257] width 348 height 62
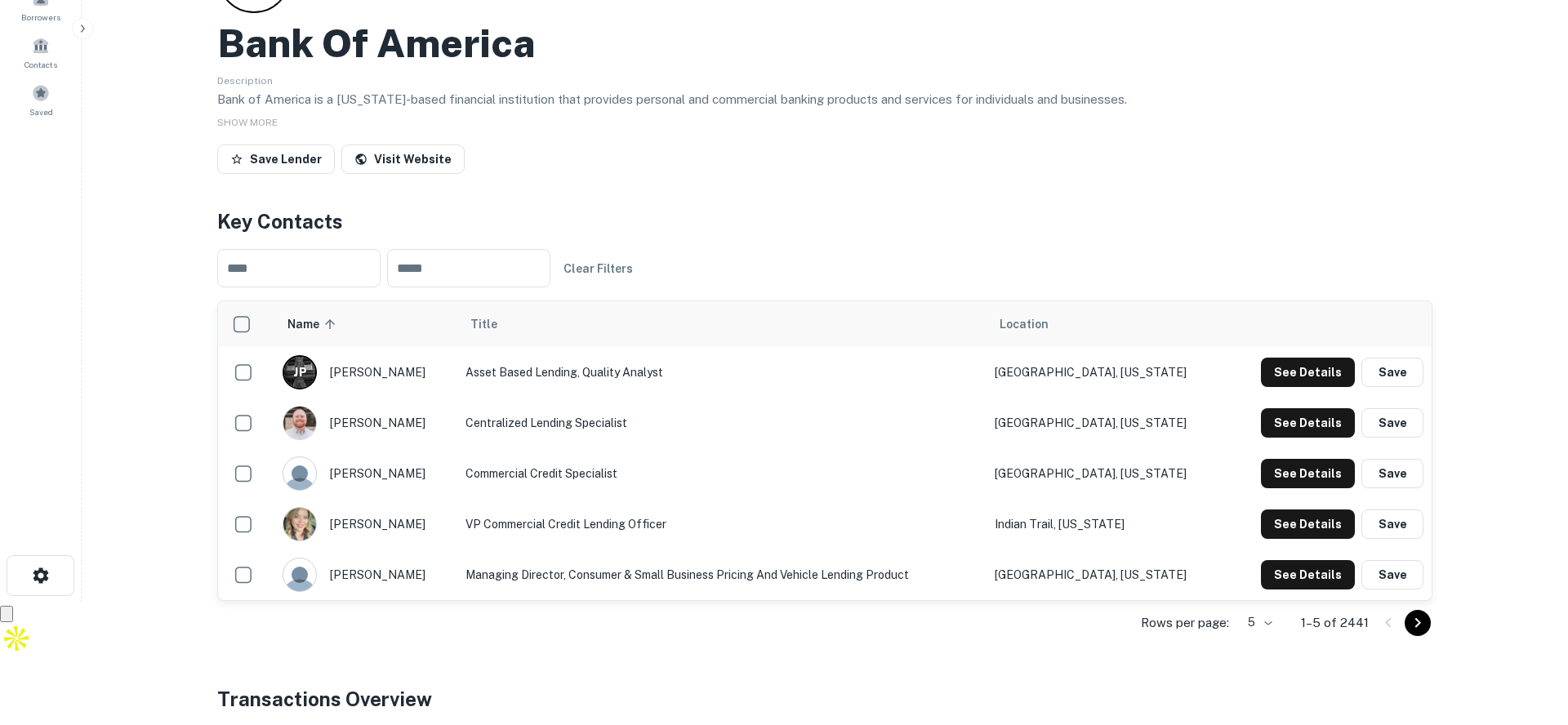
scroll to position [133, 0]
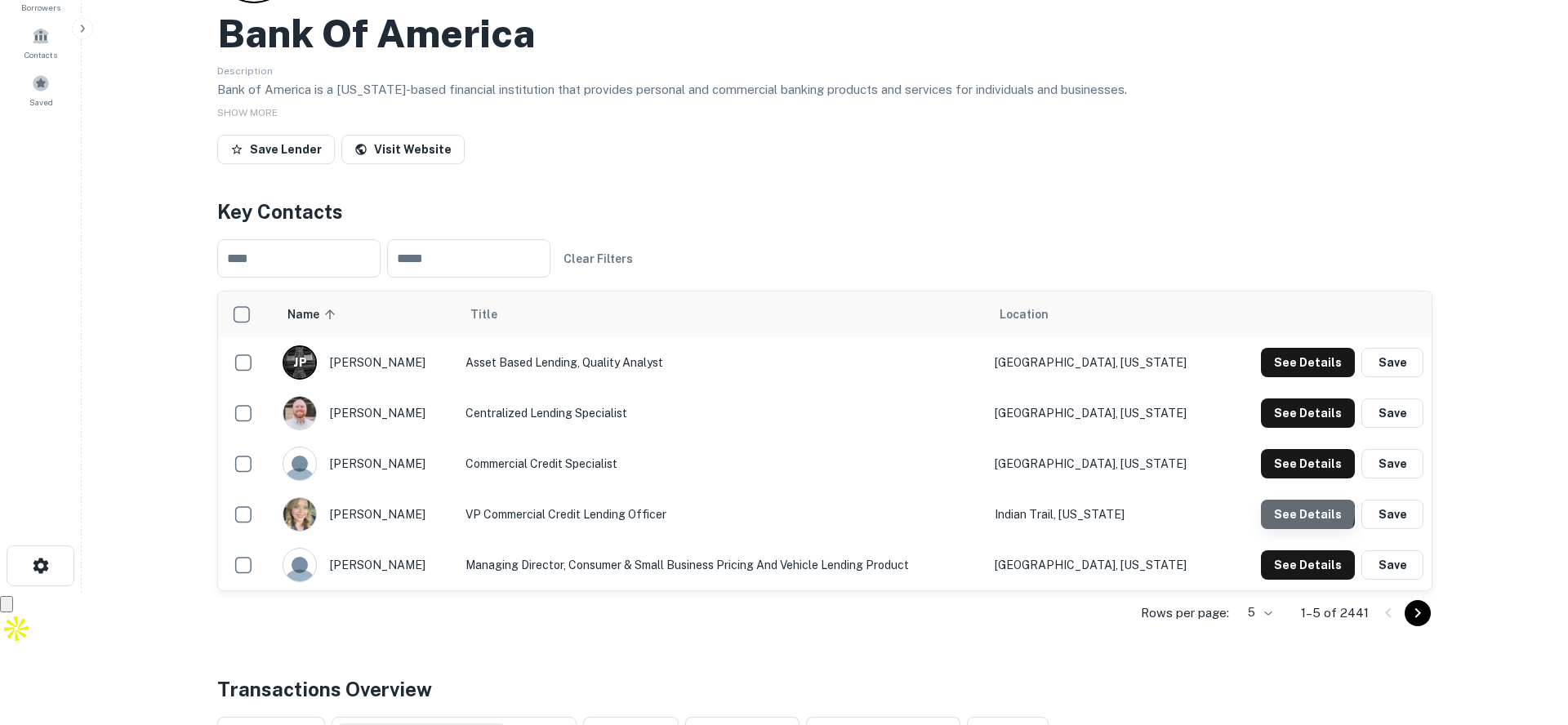
click at [1302, 377] on button "See Details" at bounding box center [1307, 362] width 94 height 29
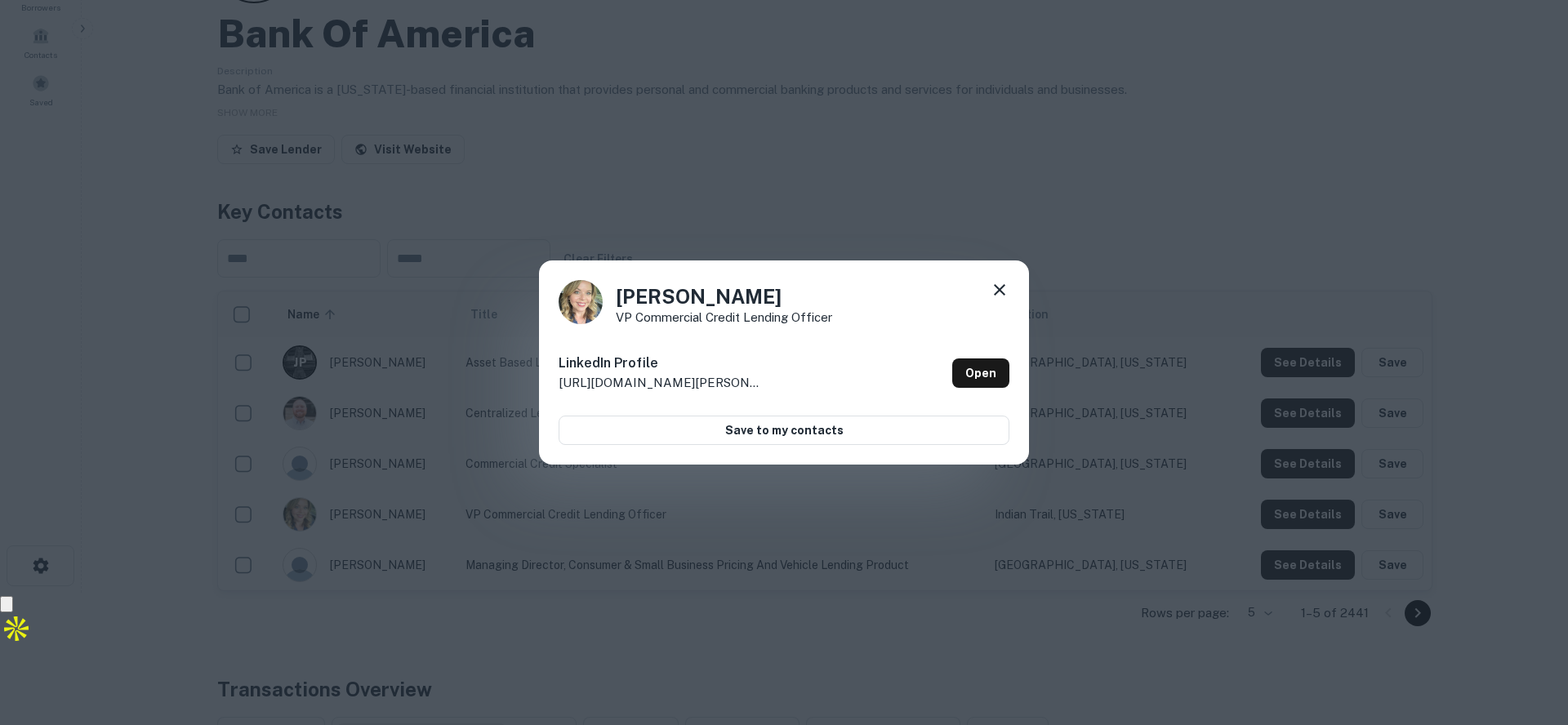
click at [1001, 287] on icon at bounding box center [1000, 290] width 12 height 12
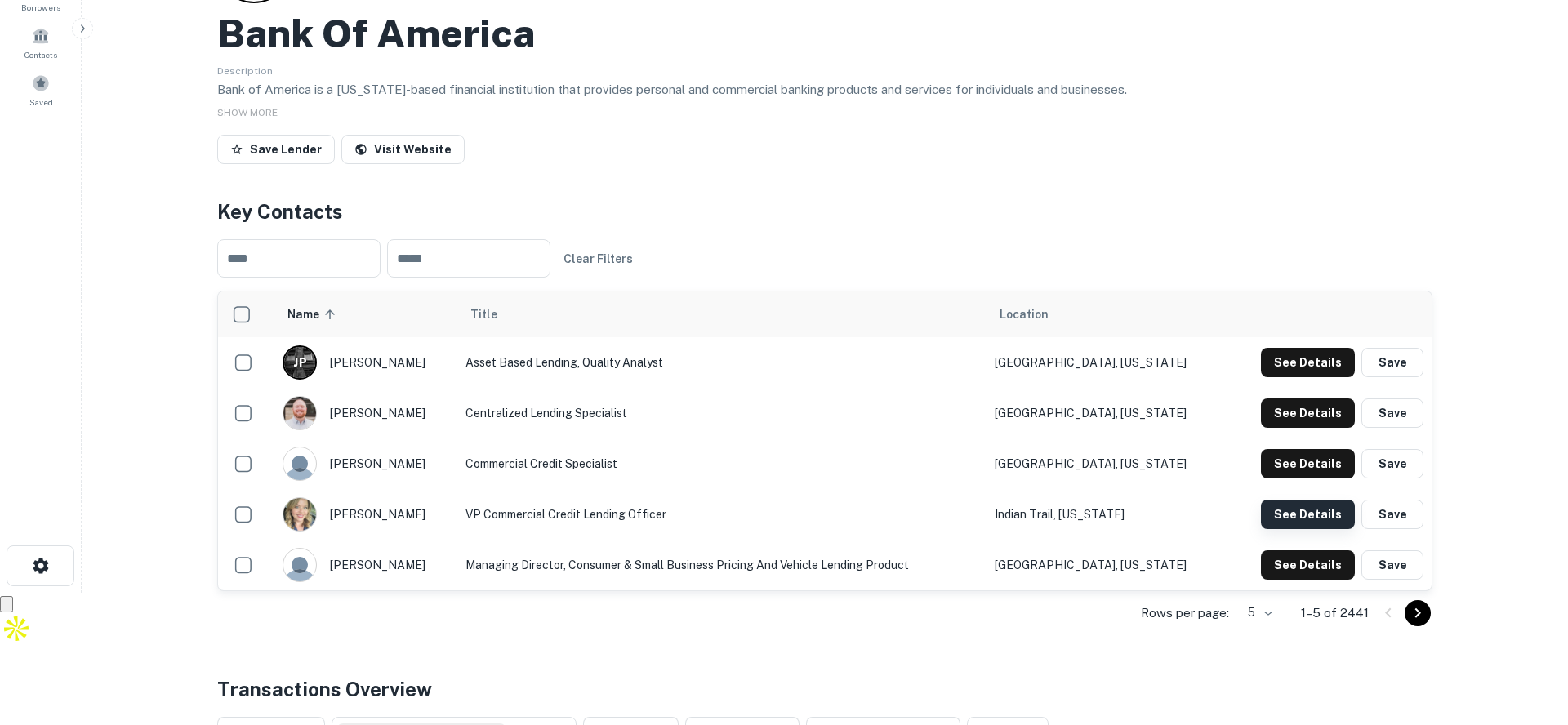
click at [1310, 377] on button "See Details" at bounding box center [1307, 362] width 94 height 29
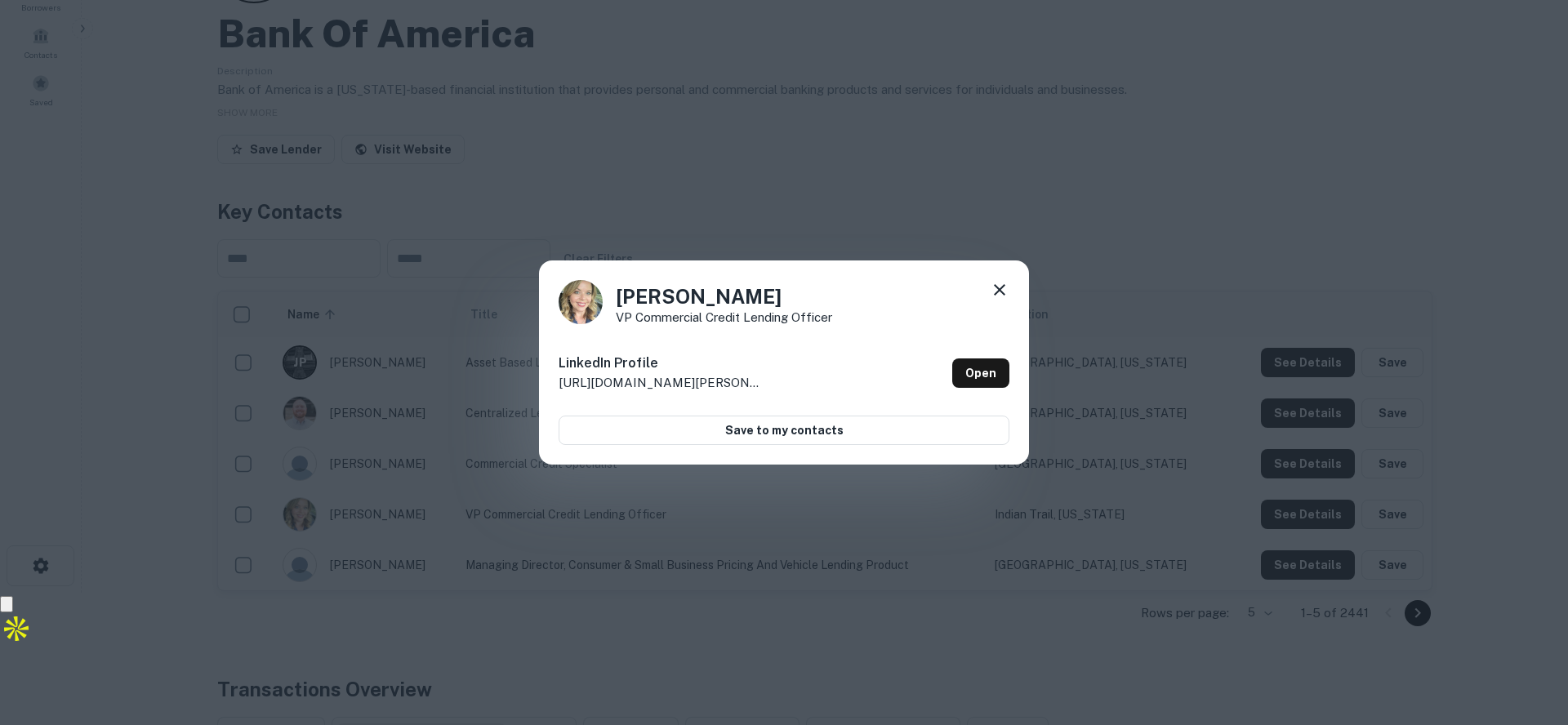
click at [697, 384] on p "http://www.linkedin.com/in/amanda-ruiz" at bounding box center [660, 383] width 204 height 19
click at [974, 370] on link "Open" at bounding box center [981, 373] width 57 height 29
click at [999, 296] on icon at bounding box center [999, 290] width 19 height 19
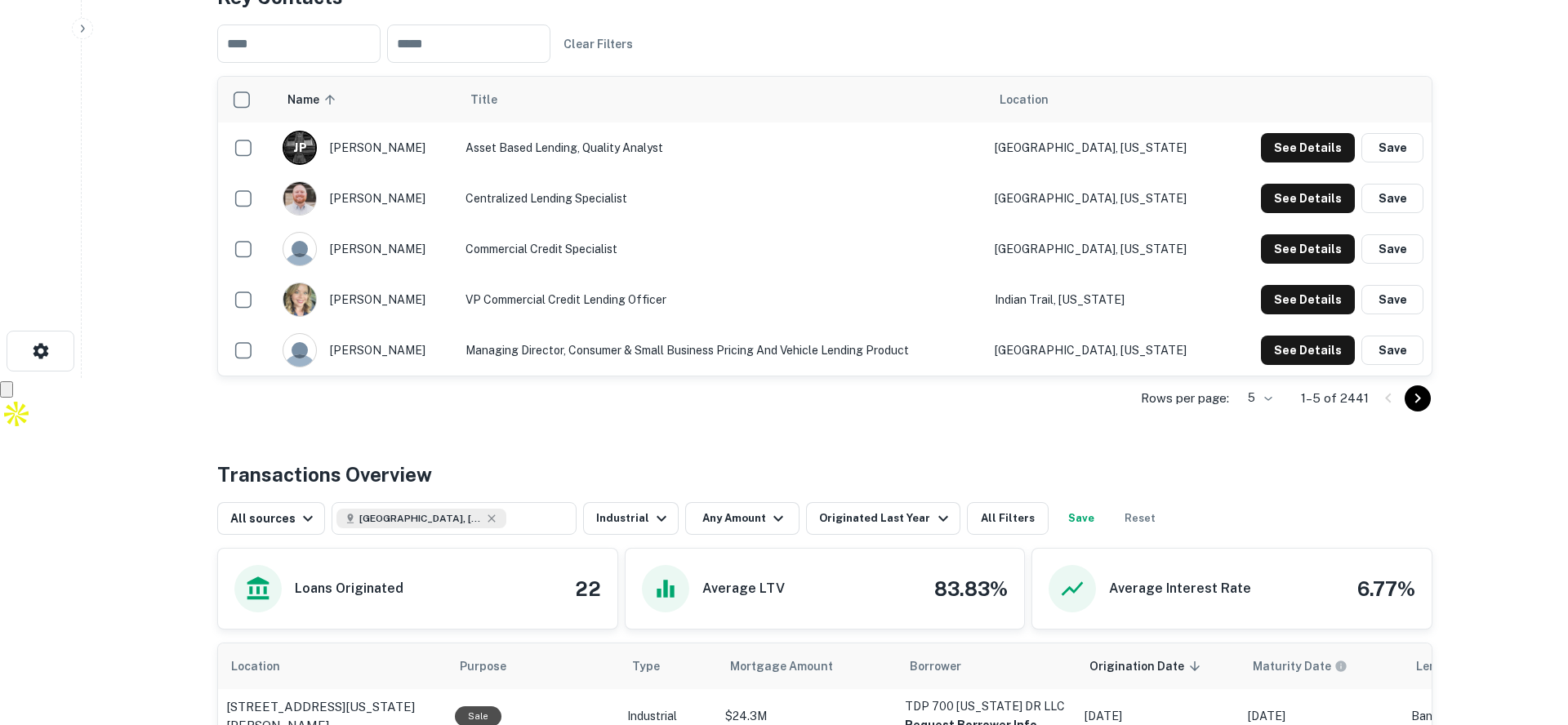
scroll to position [277, 0]
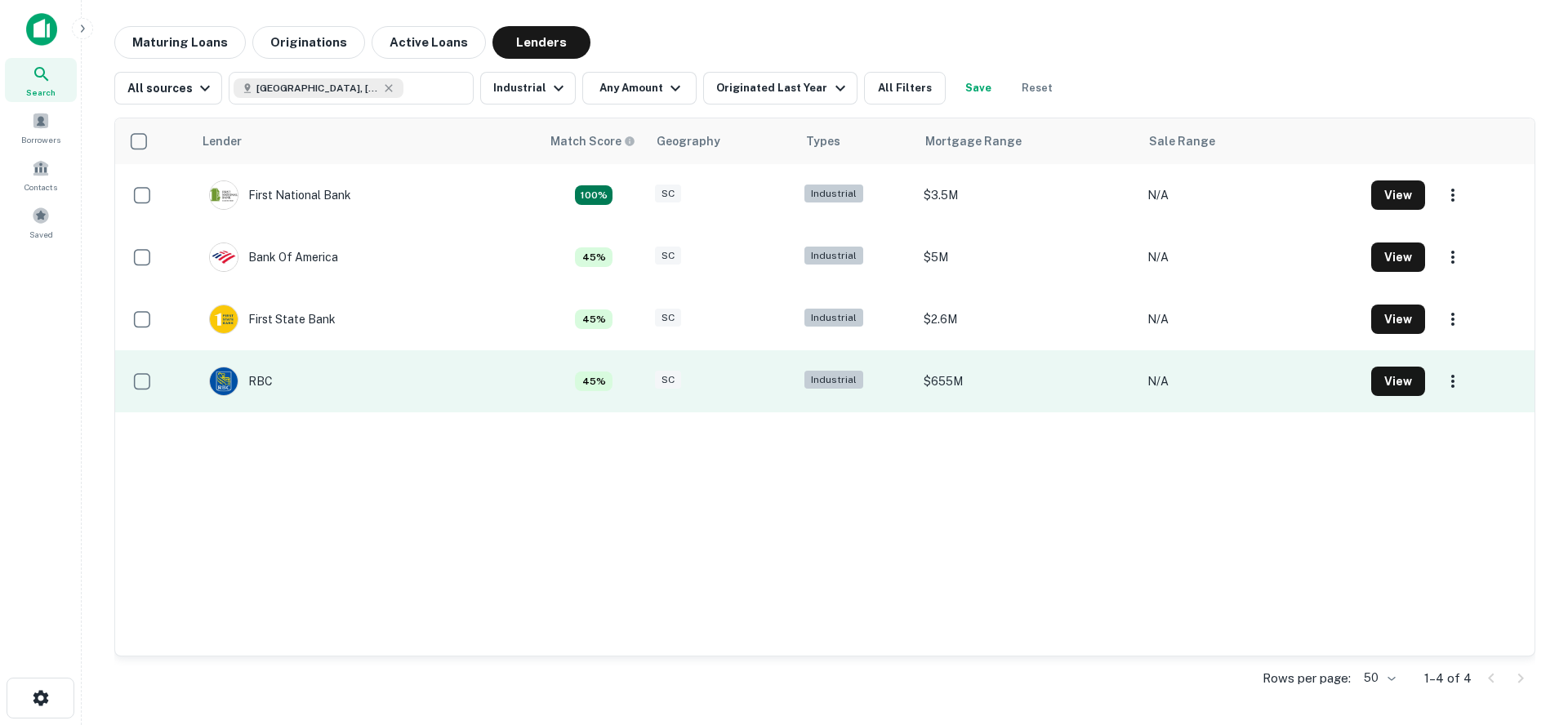
click at [310, 372] on td "RBC" at bounding box center [366, 382] width 348 height 62
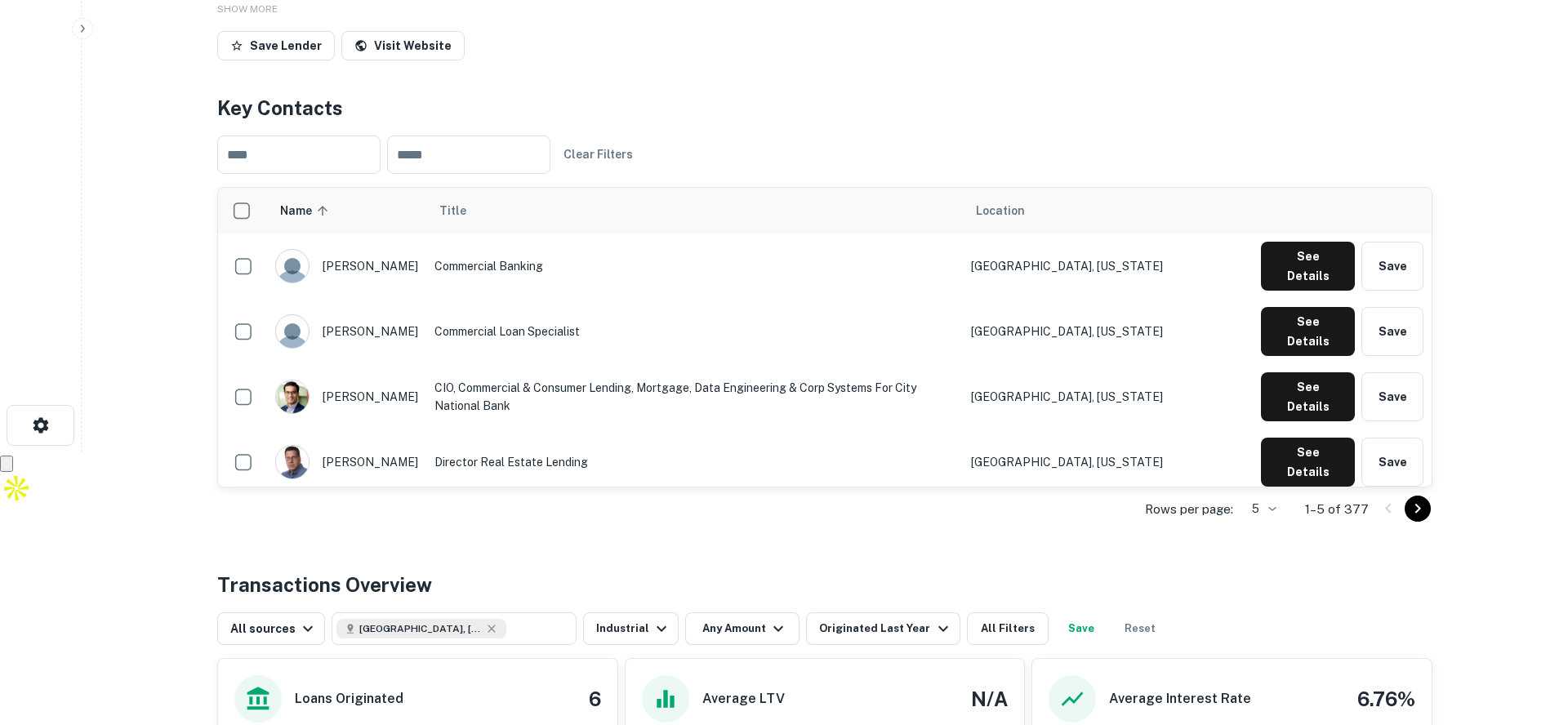
scroll to position [299, 0]
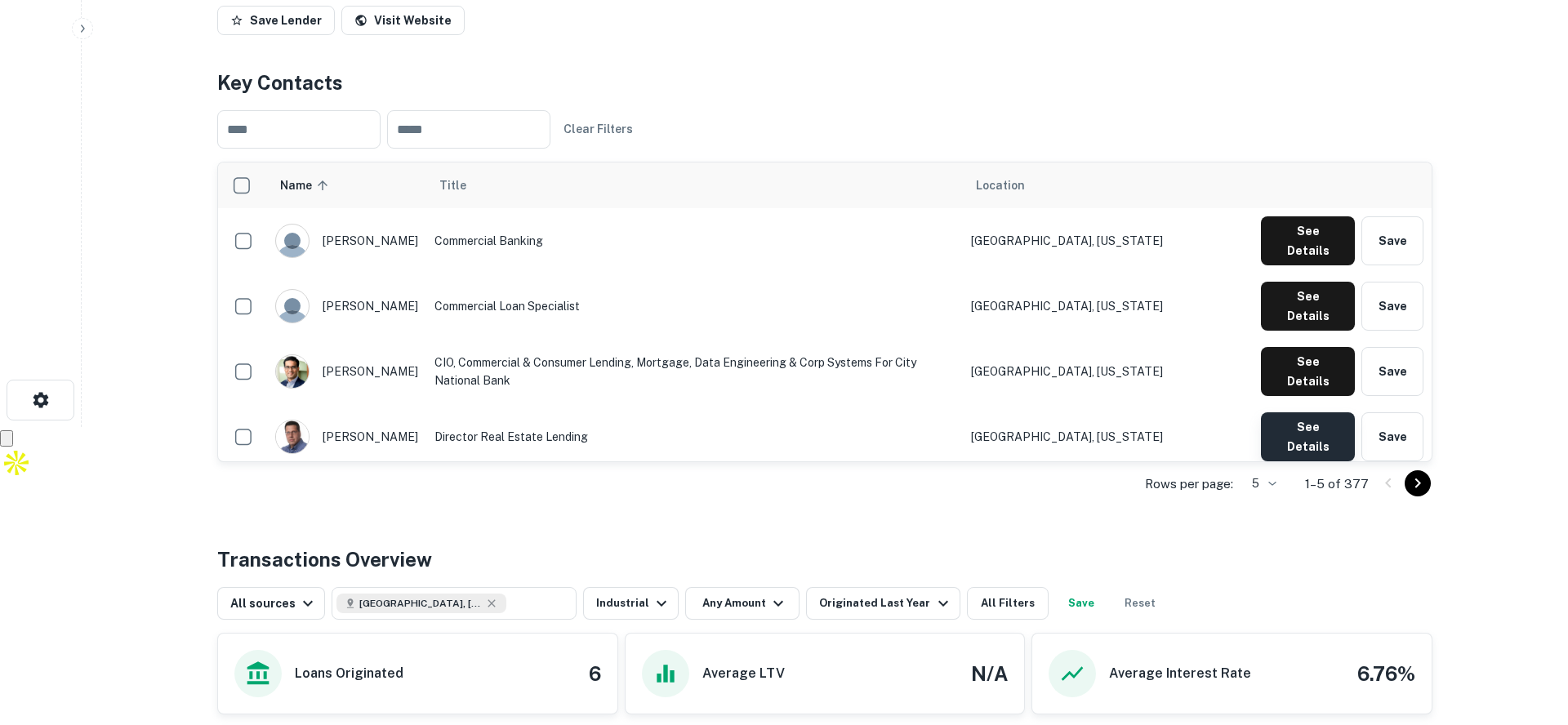
click at [1281, 266] on button "See Details" at bounding box center [1307, 240] width 94 height 49
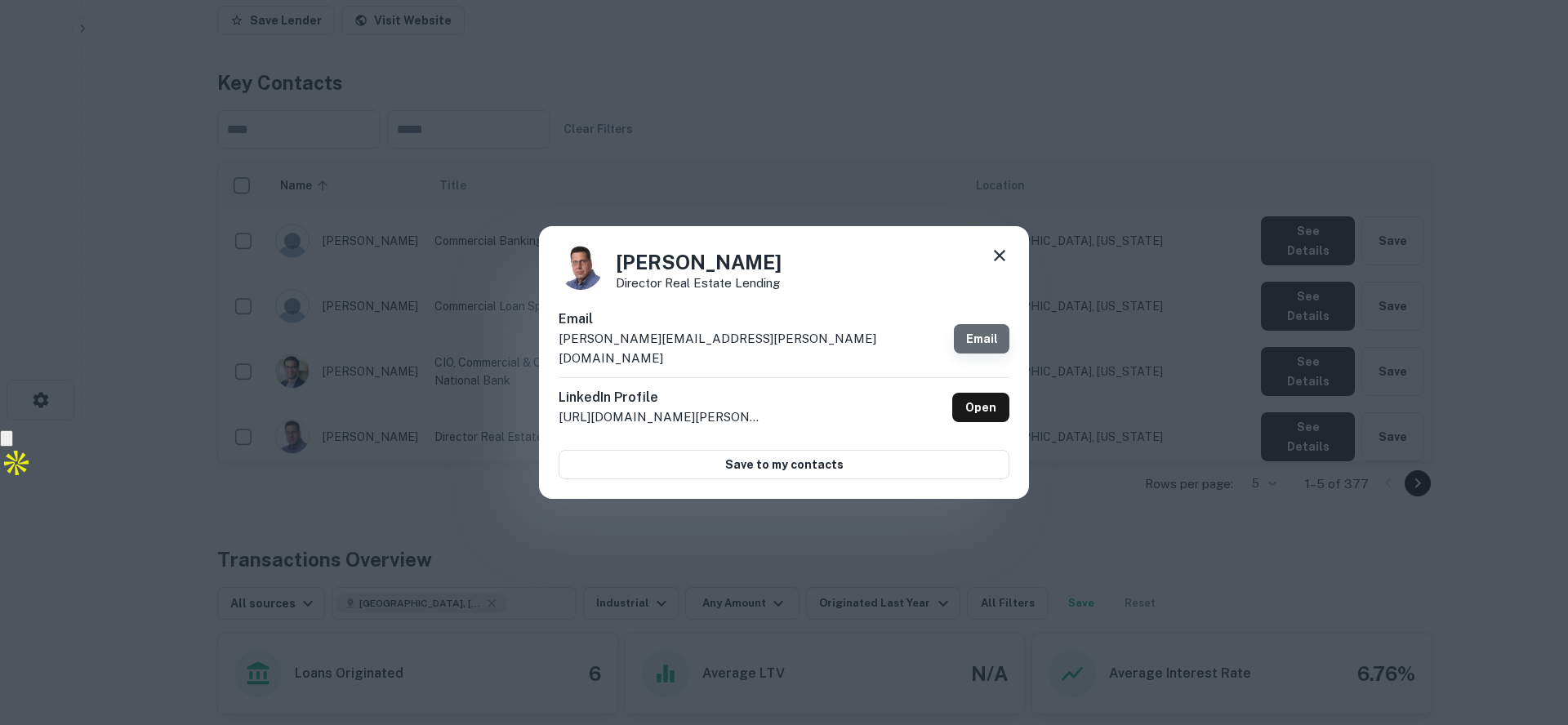
click at [980, 340] on link "Email" at bounding box center [981, 339] width 55 height 29
drag, startPoint x: 687, startPoint y: 351, endPoint x: 548, endPoint y: 352, distance: 139.0
click at [548, 352] on div "Robert Hartzell Director Real Estate Lending Email robert.hartzell@rbc.com Emai…" at bounding box center [784, 362] width 490 height 272
copy p "robert.hartzell@rbc.com"
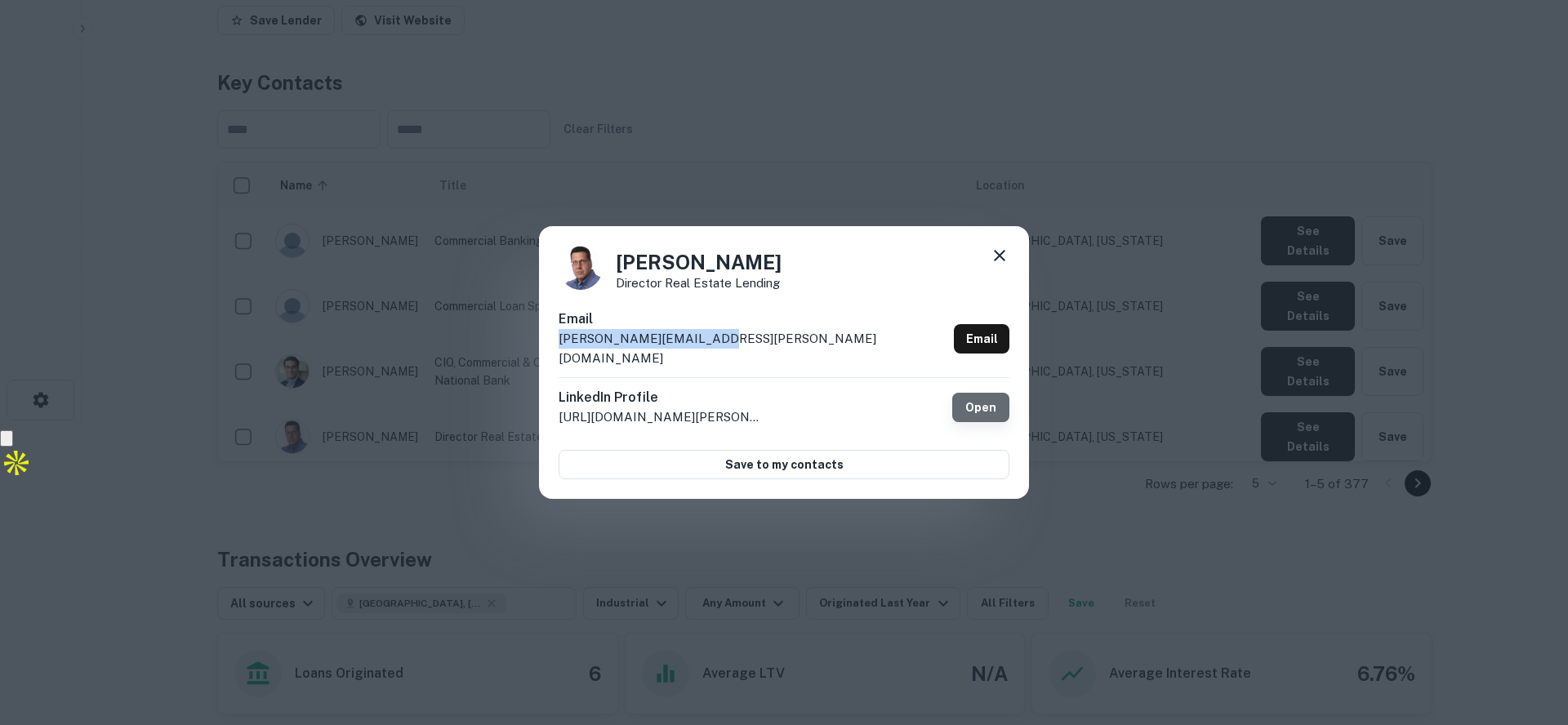
click at [977, 393] on link "Open" at bounding box center [981, 407] width 57 height 29
click at [998, 258] on icon at bounding box center [999, 256] width 19 height 19
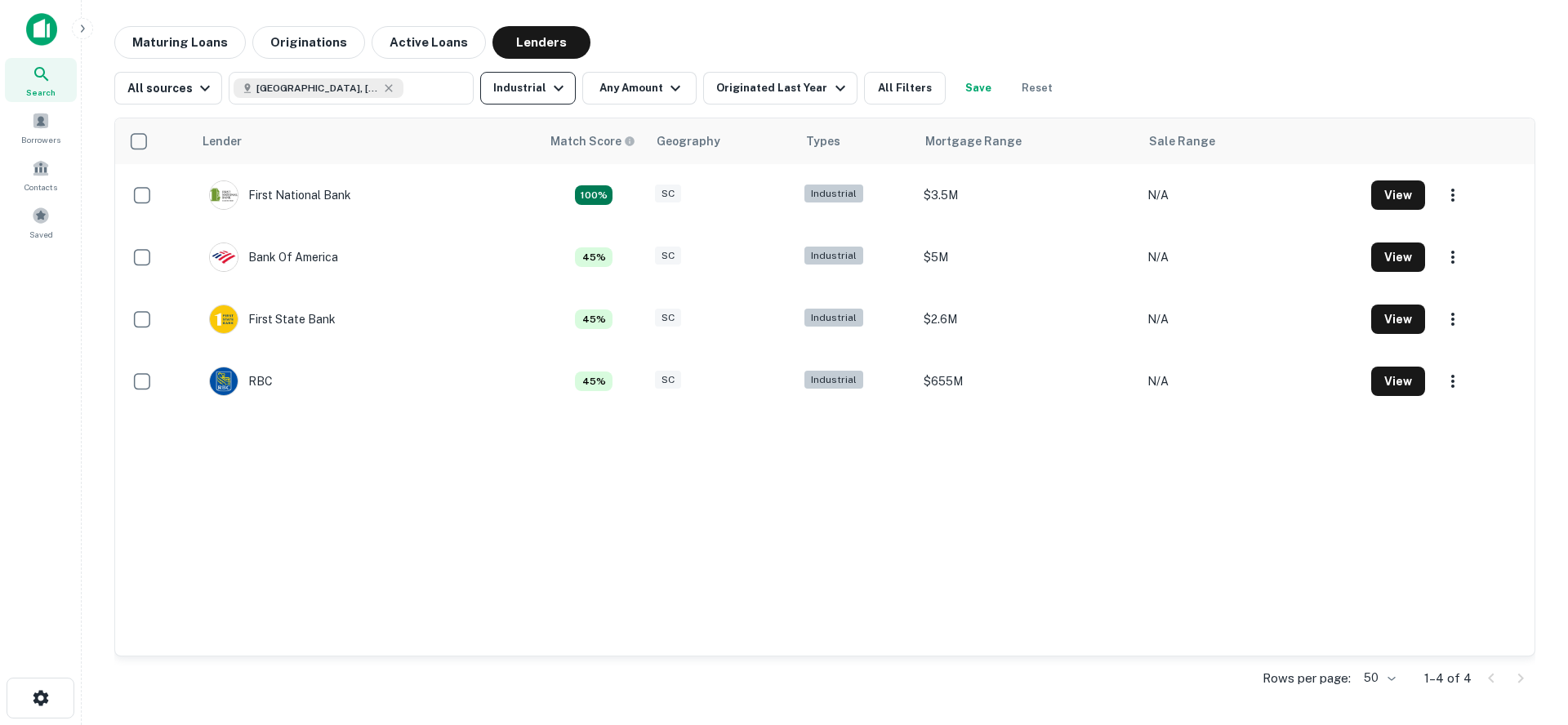
click at [532, 82] on button "Industrial" at bounding box center [528, 88] width 96 height 33
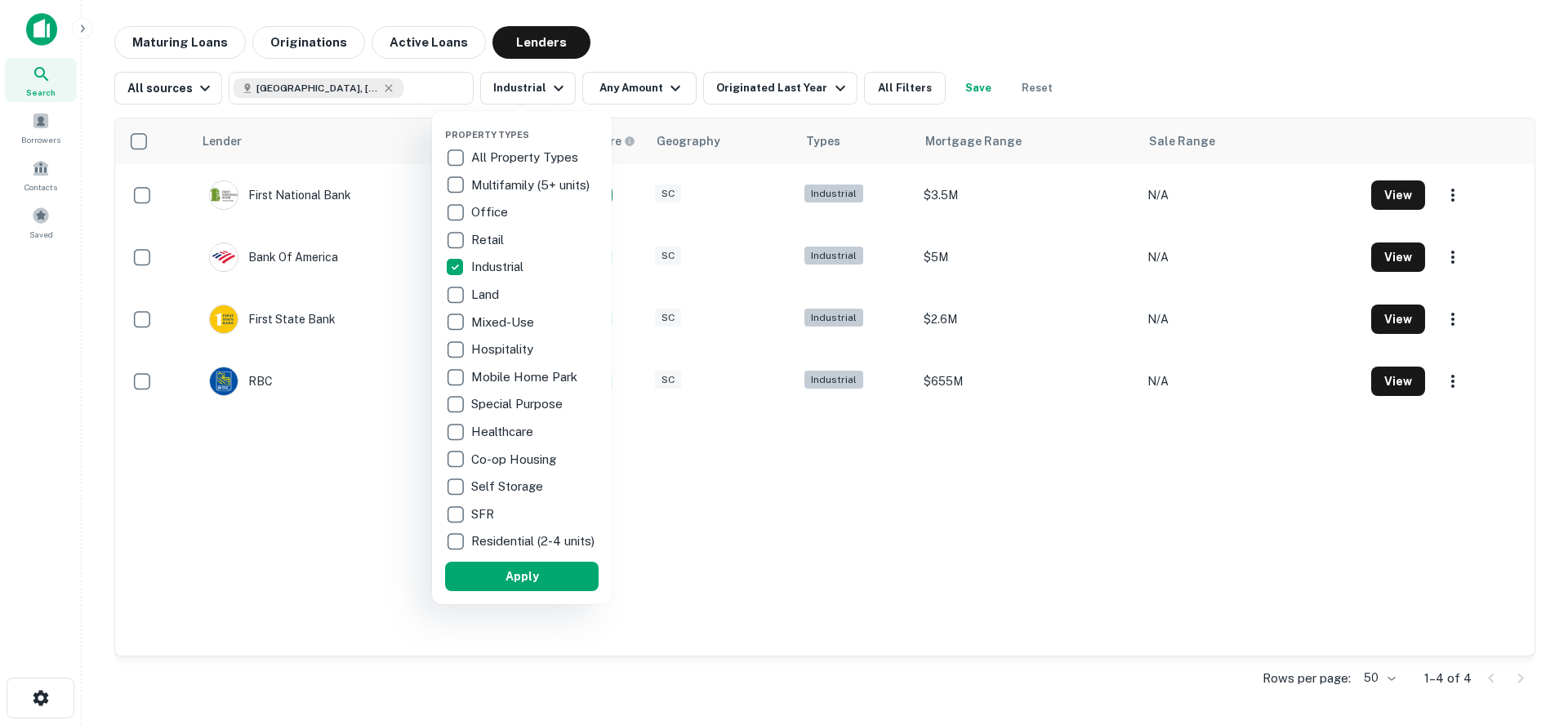
click at [527, 261] on p "Industrial" at bounding box center [498, 267] width 55 height 19
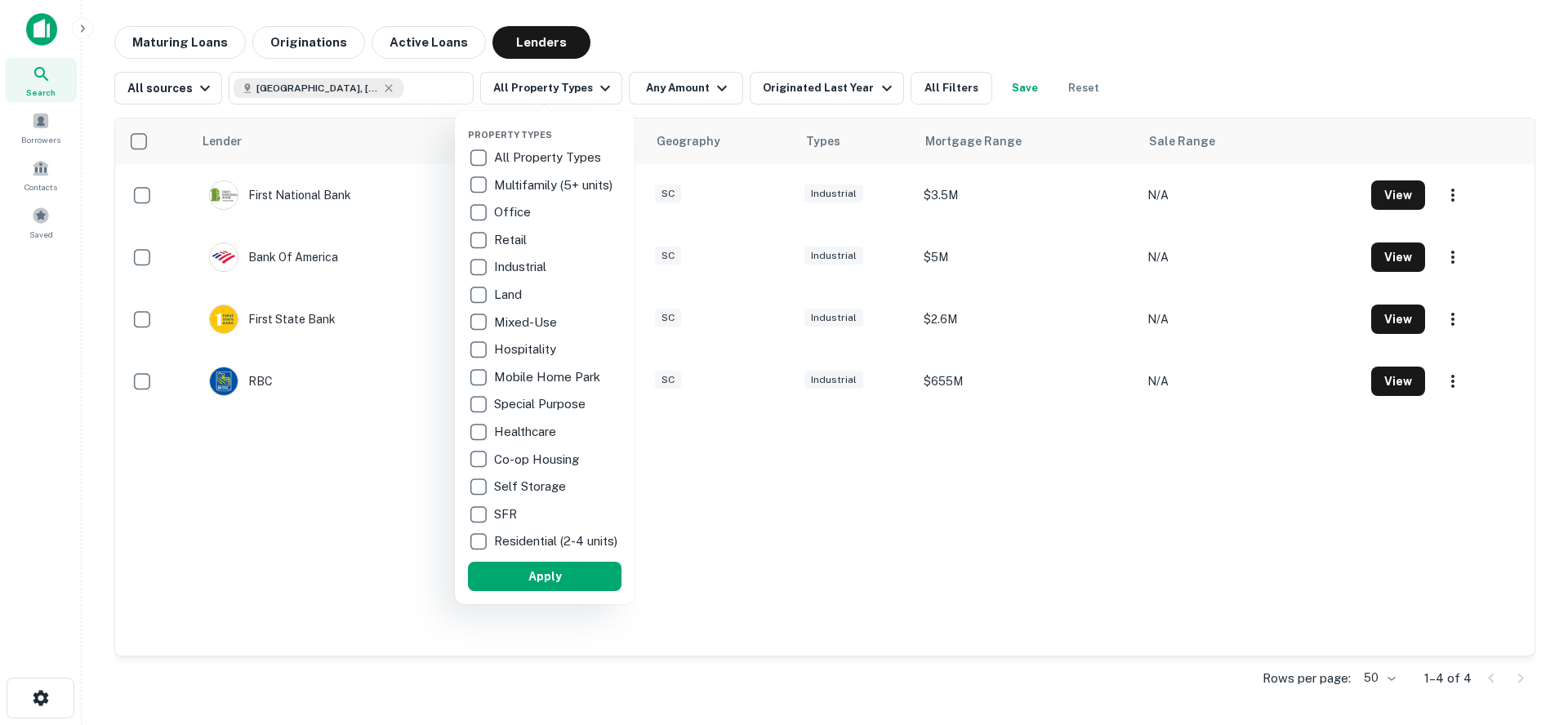
click at [544, 490] on p "Self Storage" at bounding box center [532, 487] width 76 height 19
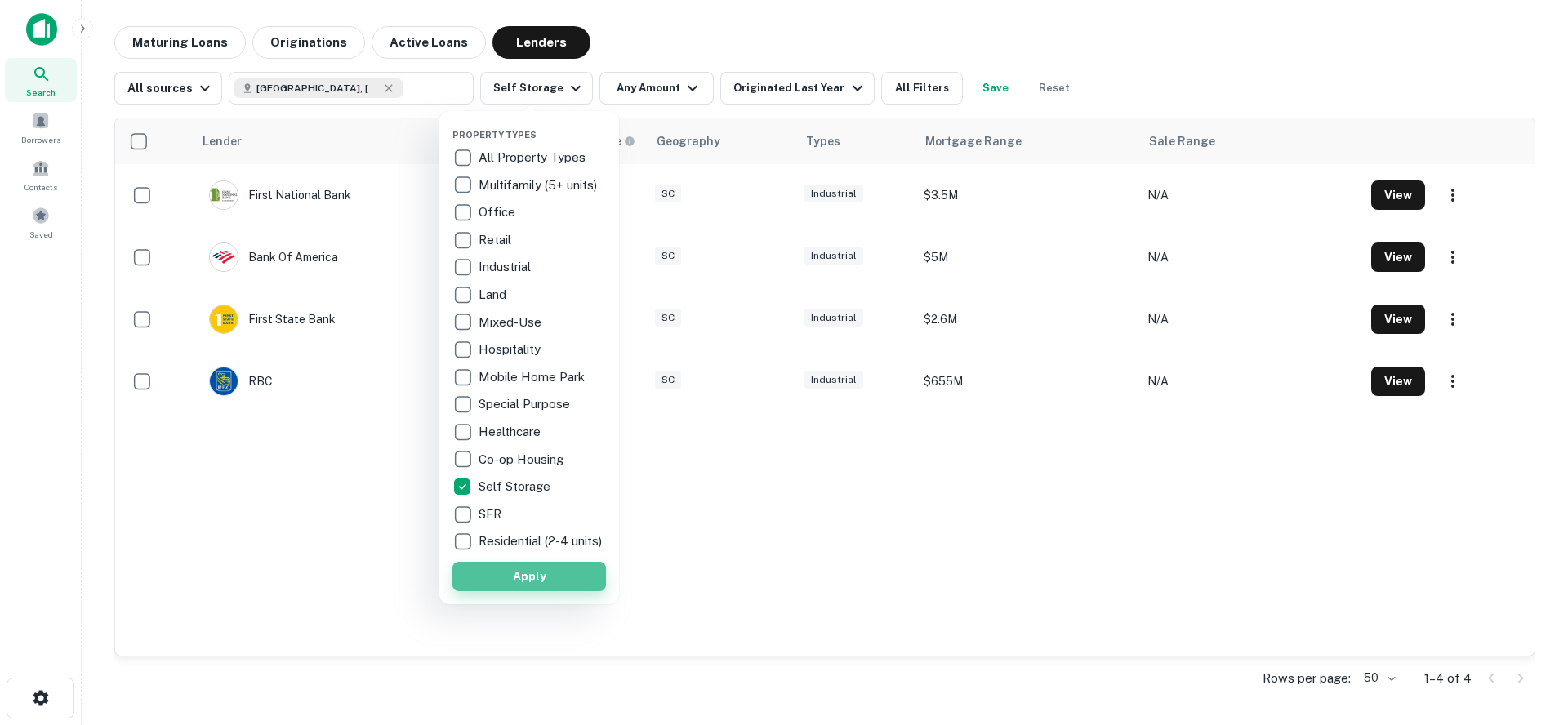
click at [553, 588] on button "Apply" at bounding box center [529, 577] width 153 height 29
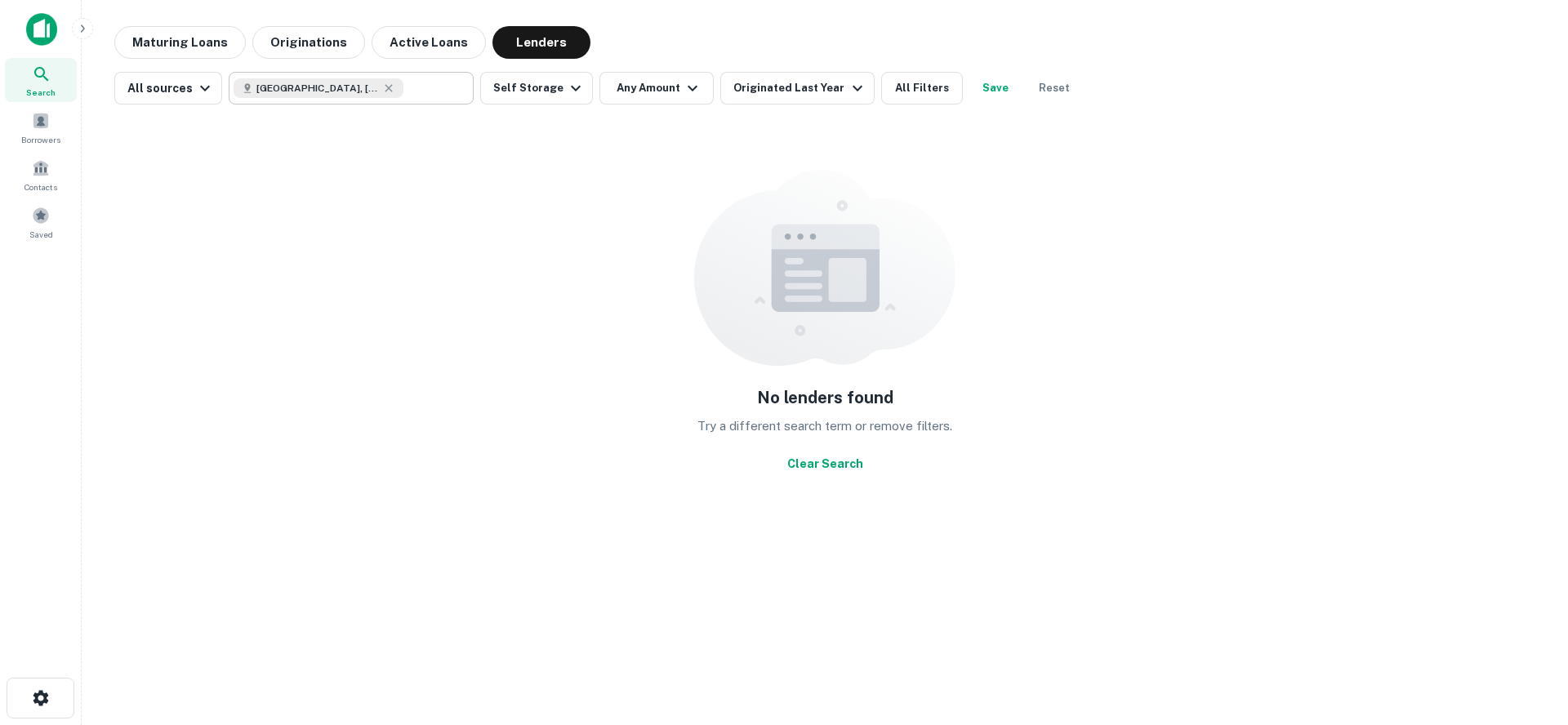
click at [346, 96] on div "Rock Hill, SC, USA" at bounding box center [318, 88] width 170 height 19
type input "**********"
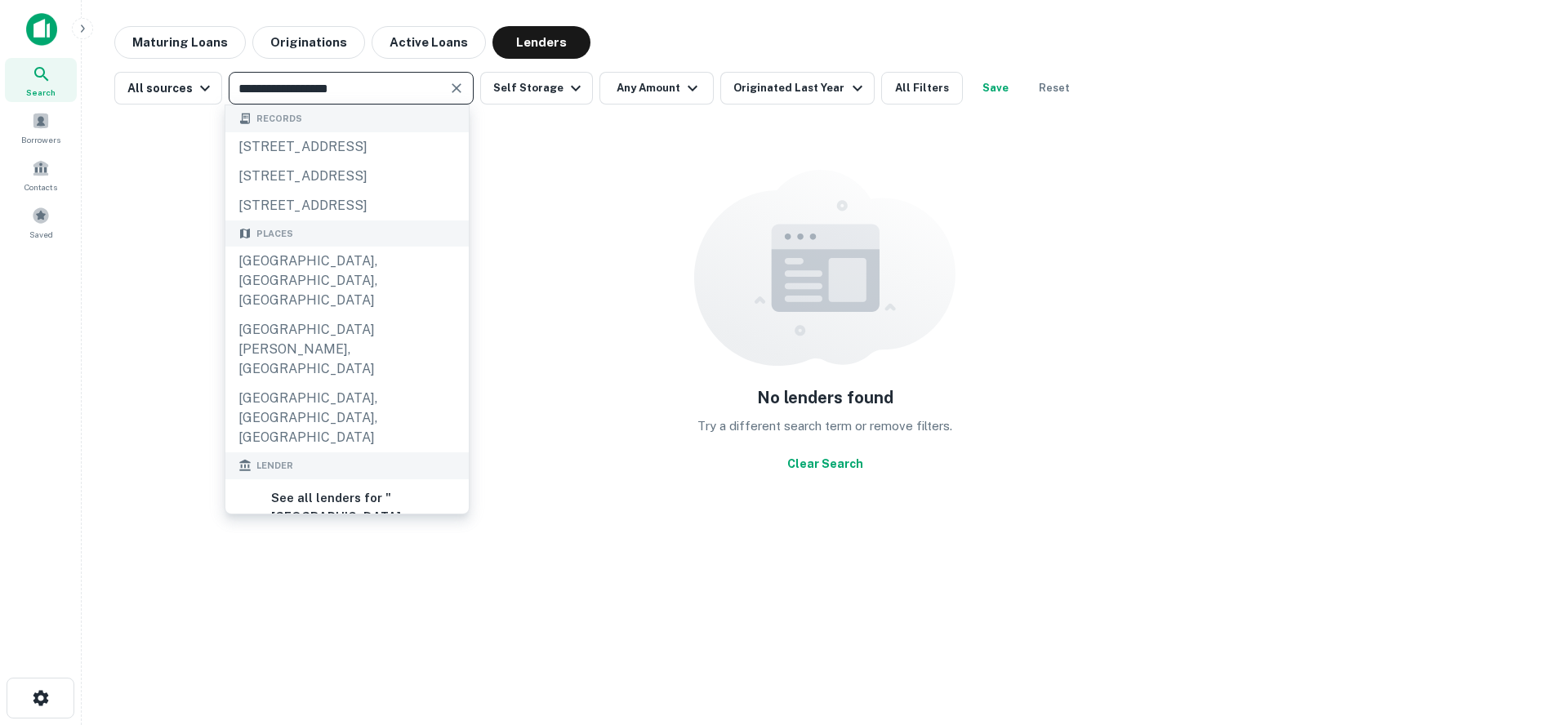
click at [969, 80] on button "Save" at bounding box center [995, 88] width 52 height 33
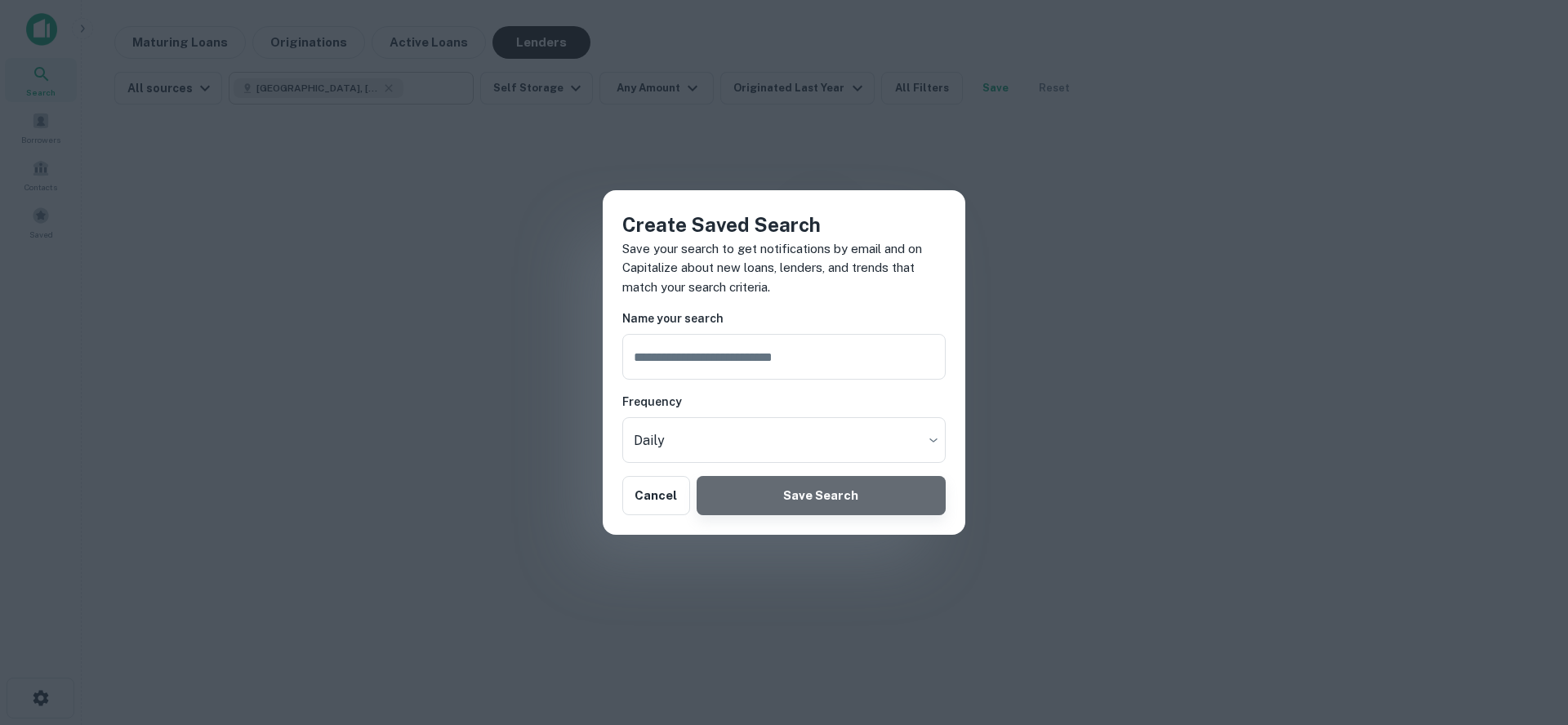
click at [793, 496] on button "Save Search" at bounding box center [821, 495] width 249 height 39
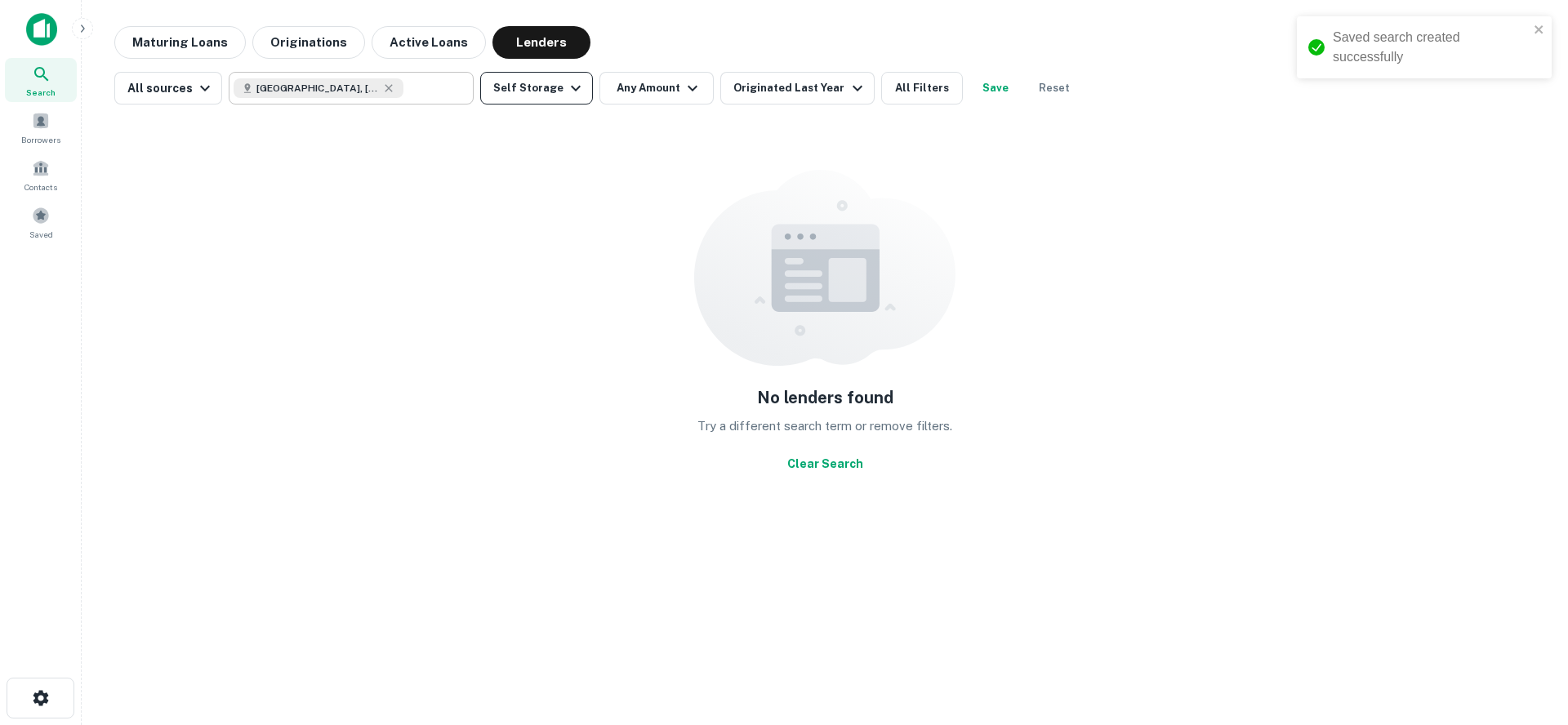
click at [529, 76] on button "Self Storage" at bounding box center [537, 88] width 112 height 33
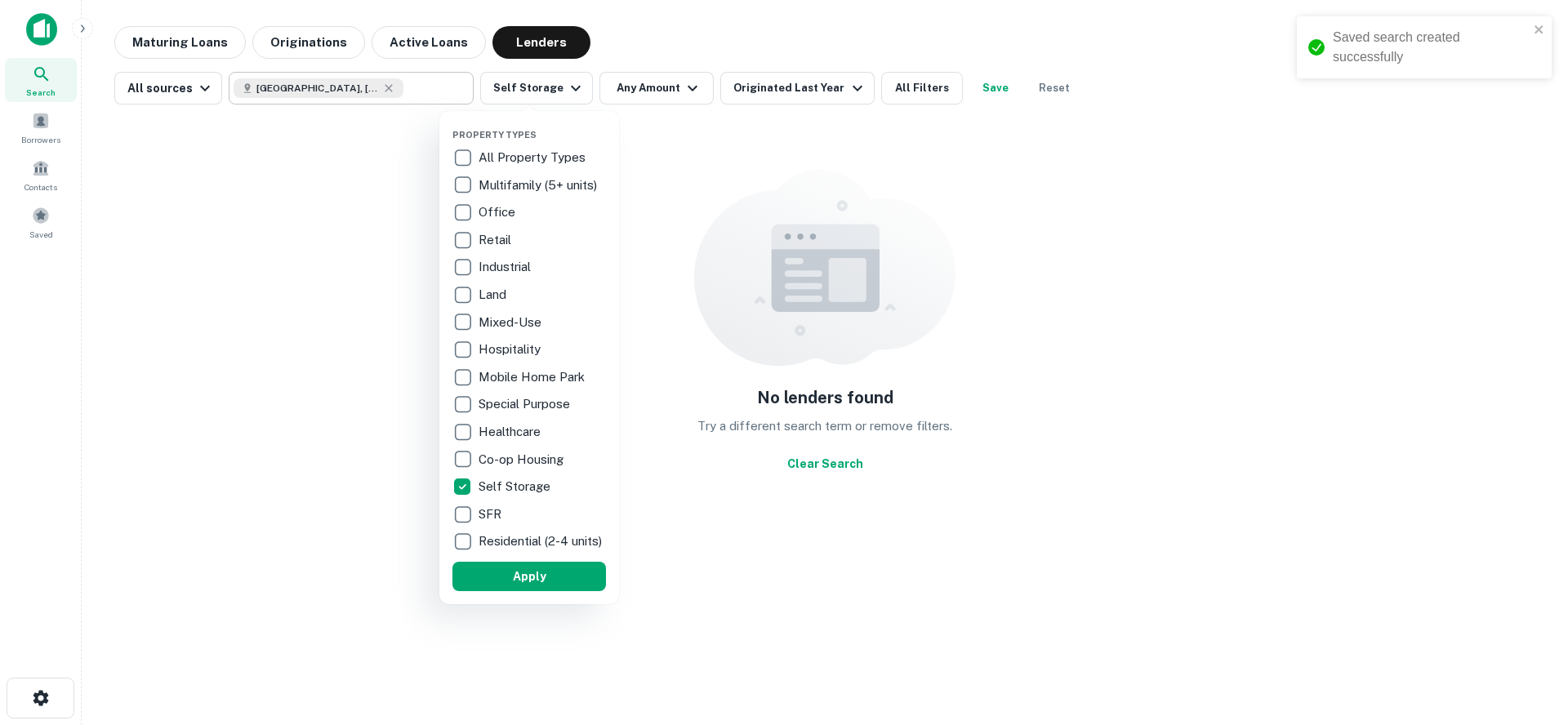
click at [525, 158] on p "All Property Types" at bounding box center [534, 158] width 110 height 19
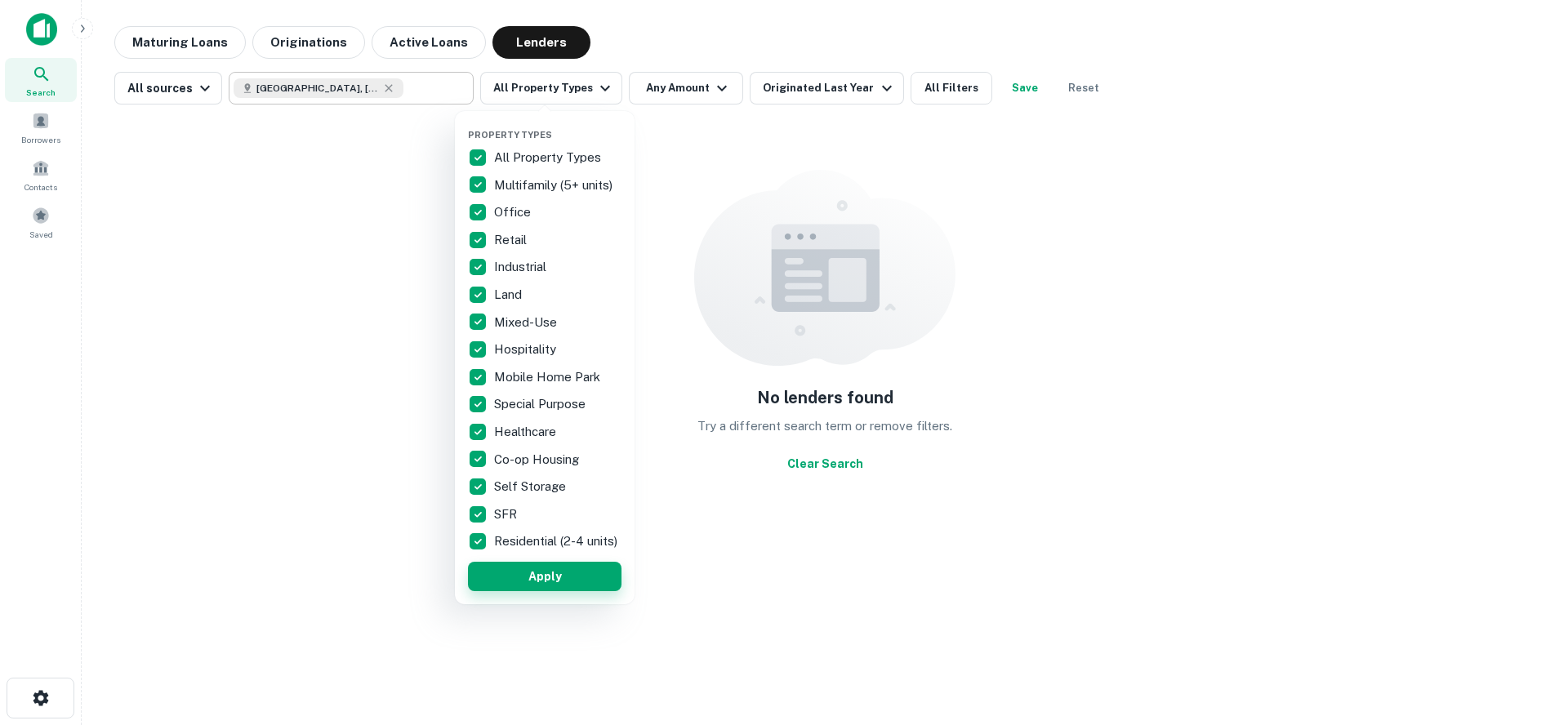
click at [540, 584] on button "Apply" at bounding box center [545, 577] width 153 height 29
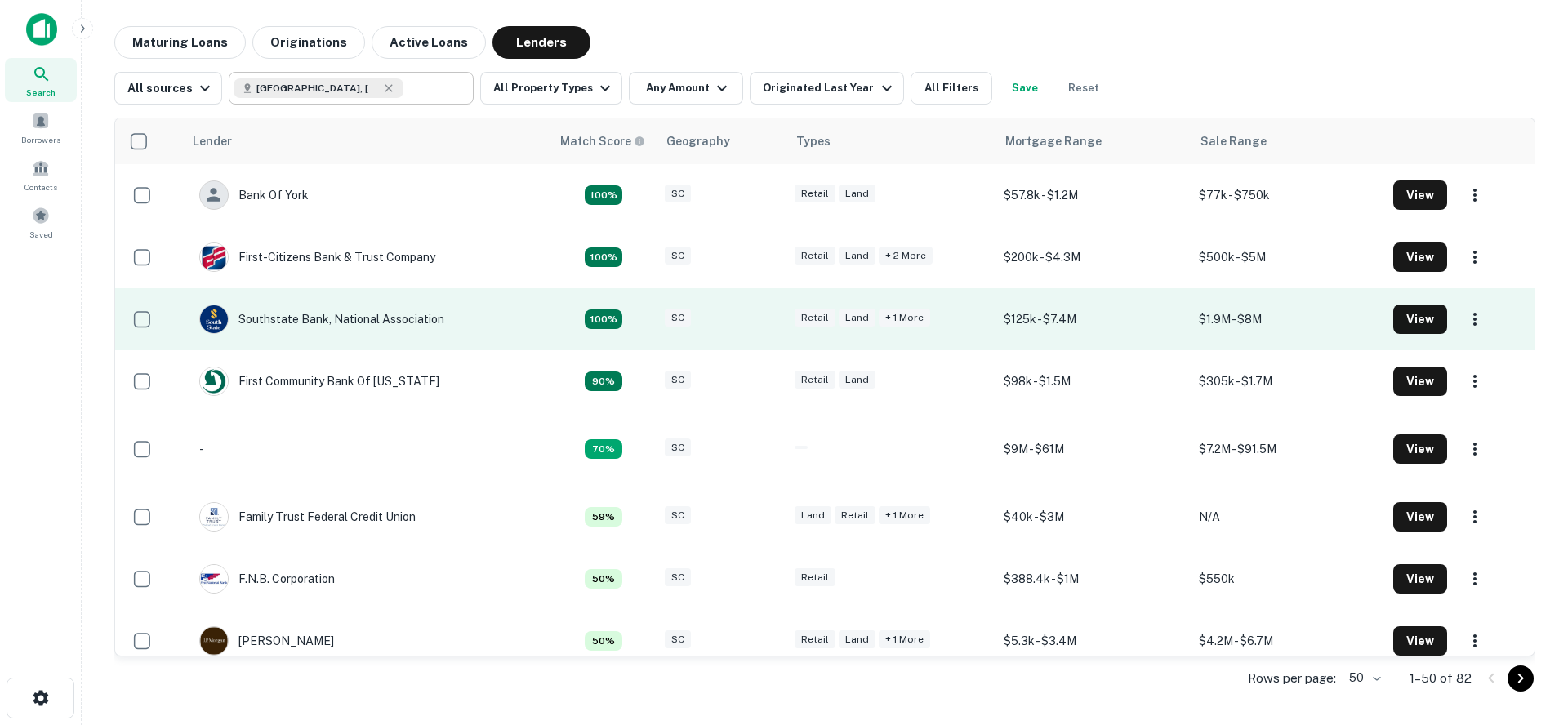
click at [475, 326] on td "Southstate Bank, National Association" at bounding box center [367, 319] width 368 height 62
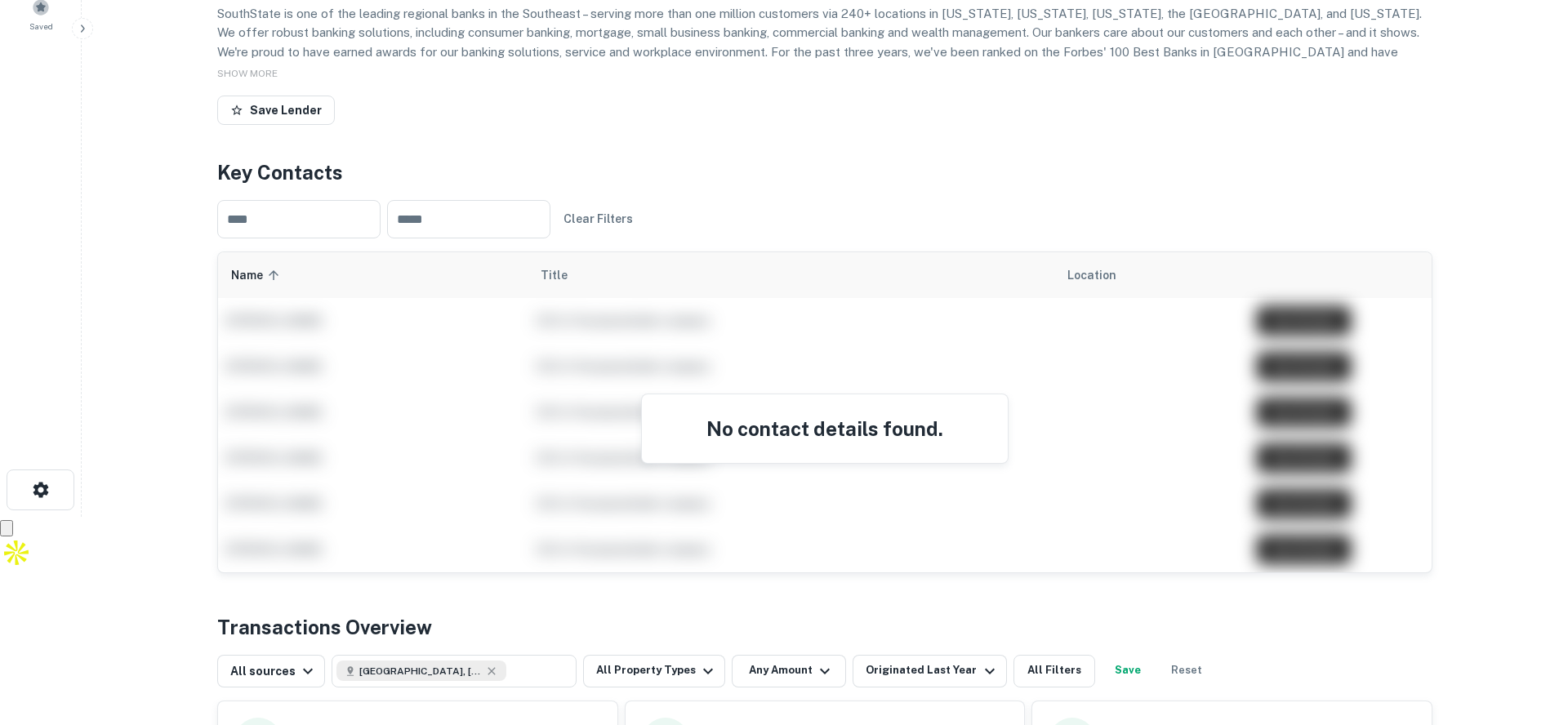
scroll to position [215, 0]
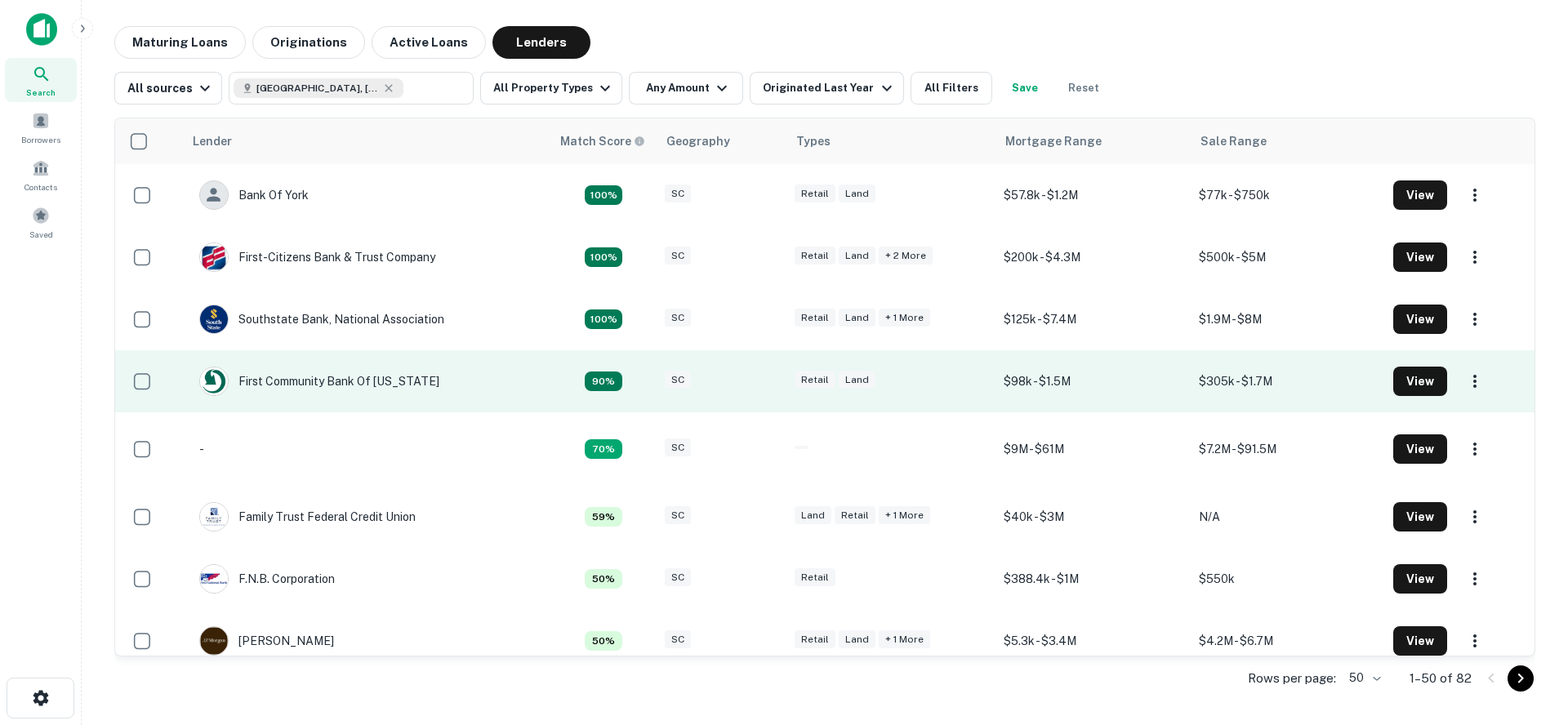
click at [495, 369] on td "First Community Bank Of South Carolina" at bounding box center [367, 382] width 368 height 62
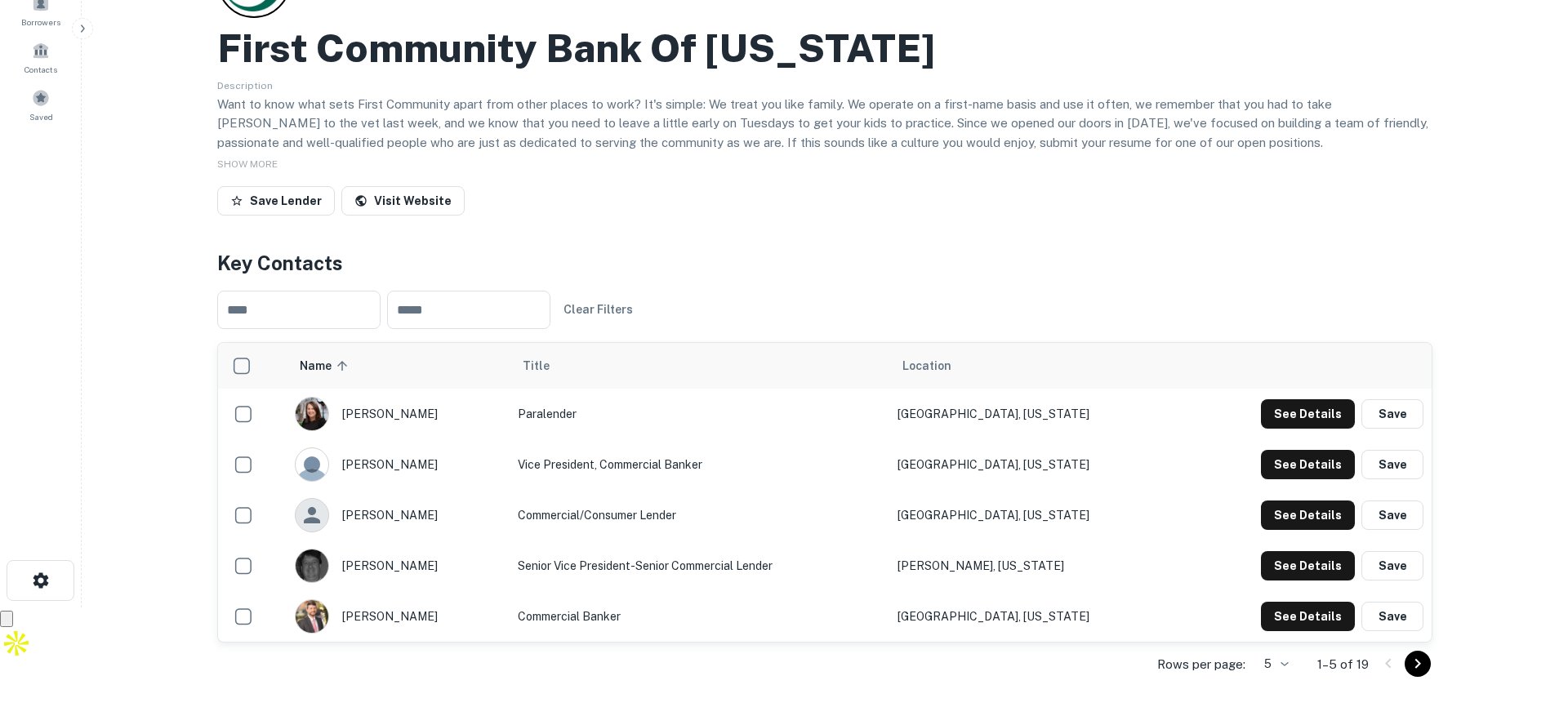
scroll to position [174, 0]
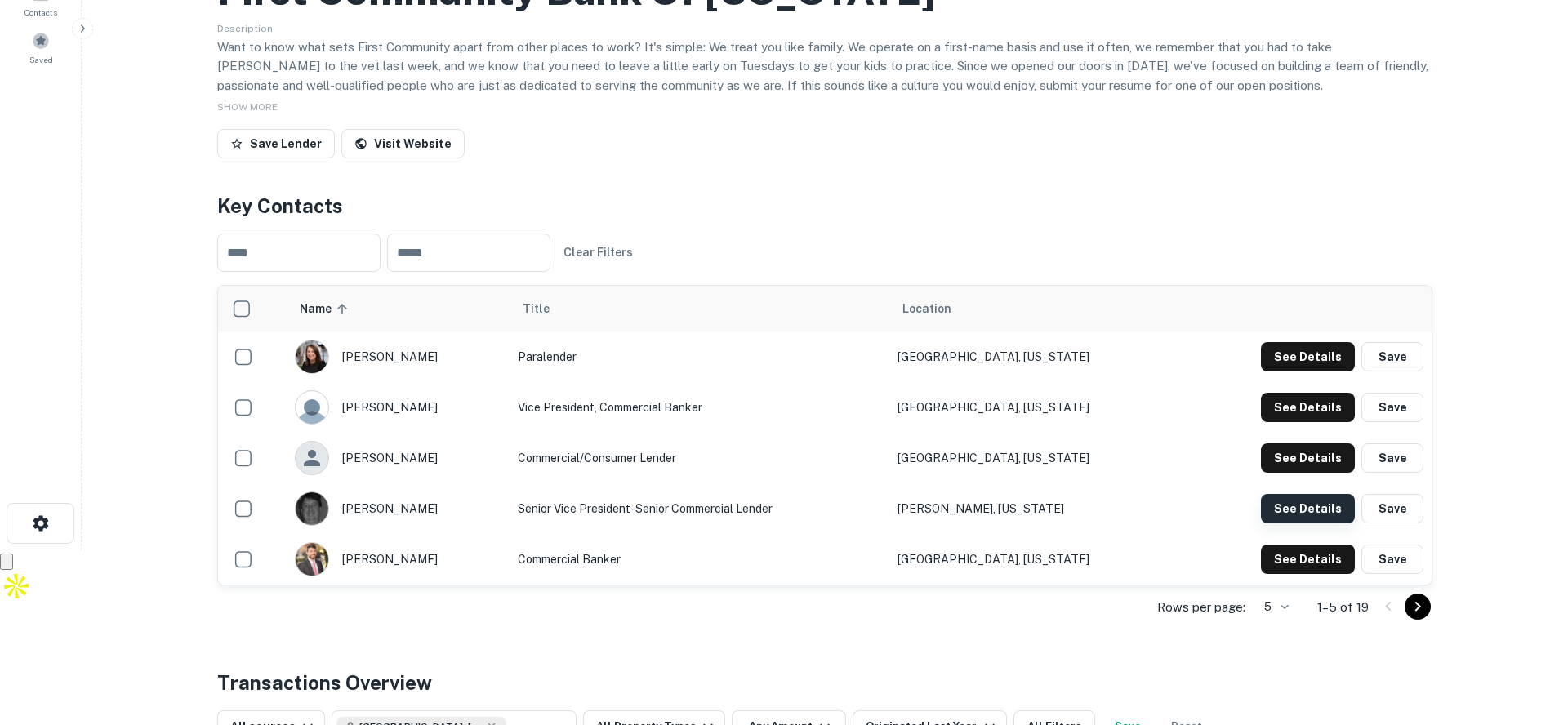
click at [1292, 371] on button "See Details" at bounding box center [1307, 357] width 94 height 29
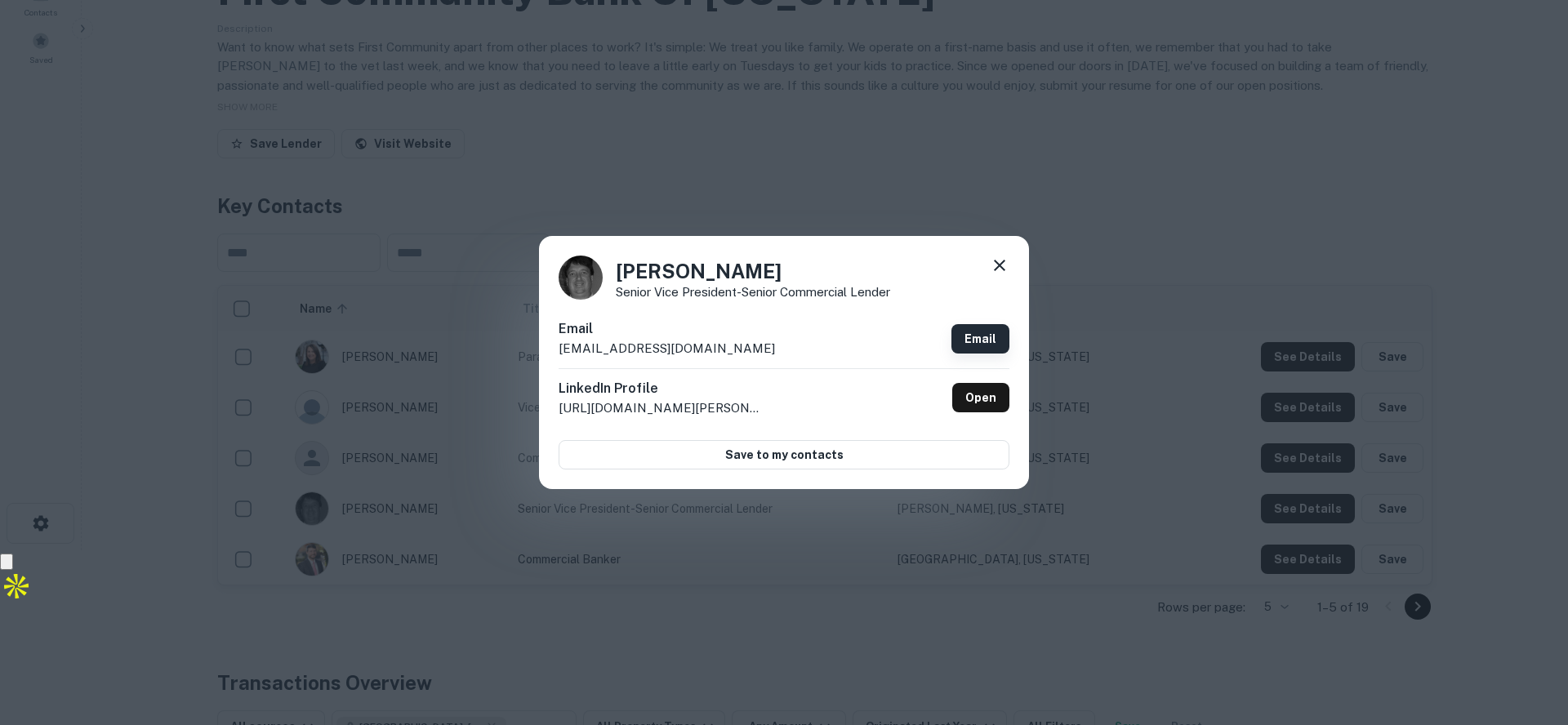
click at [971, 340] on link "Email" at bounding box center [981, 339] width 58 height 29
drag, startPoint x: 759, startPoint y: 343, endPoint x: 551, endPoint y: 351, distance: 208.2
click at [551, 351] on div "Brian Samson Senior Vice President-Senior Commercial Lender Email bsamson@first…" at bounding box center [784, 362] width 490 height 253
copy p "bsamson@firstcommunitysc.com"
click at [970, 395] on link "Open" at bounding box center [981, 397] width 57 height 29
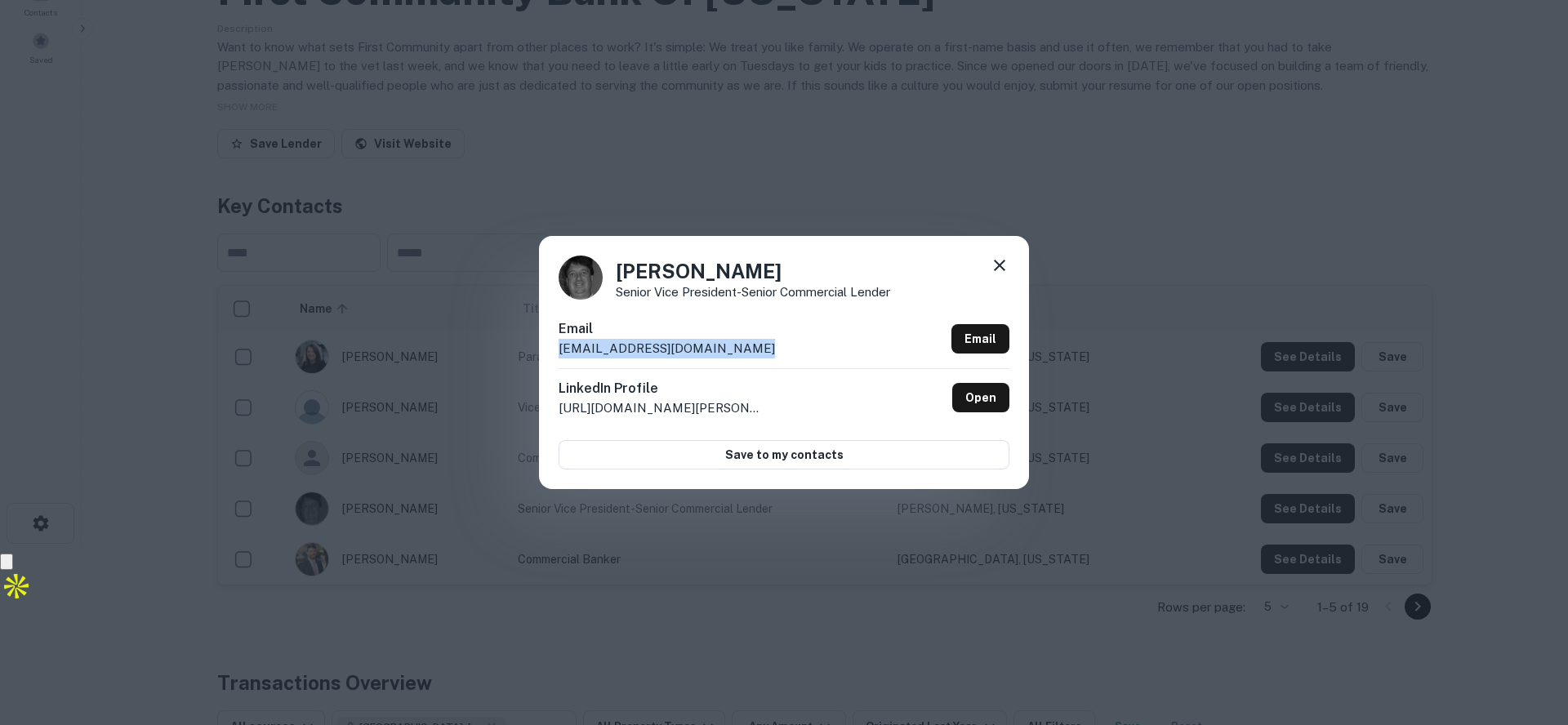
click at [997, 265] on icon at bounding box center [999, 266] width 19 height 19
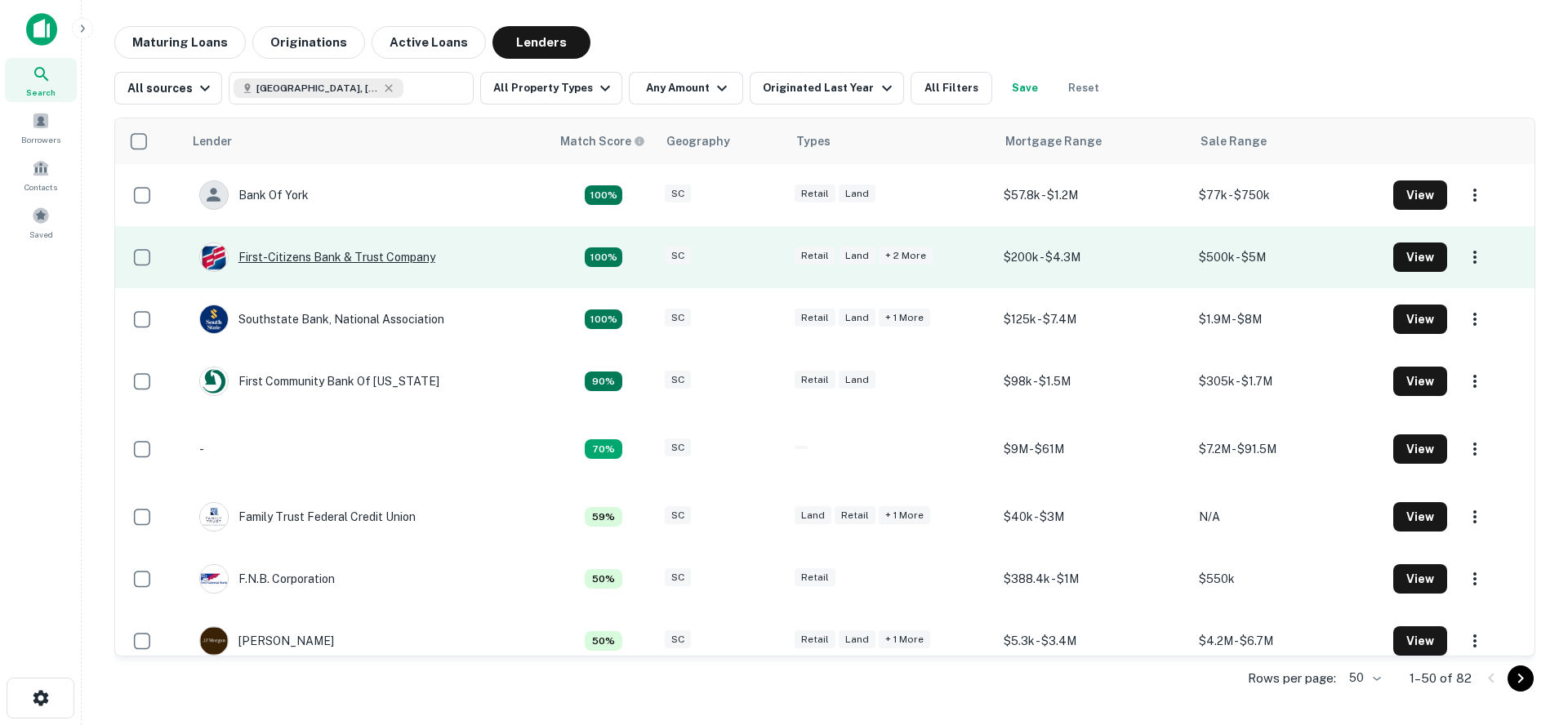
click at [422, 255] on div "First-citizens Bank & Trust Company" at bounding box center [318, 257] width 236 height 29
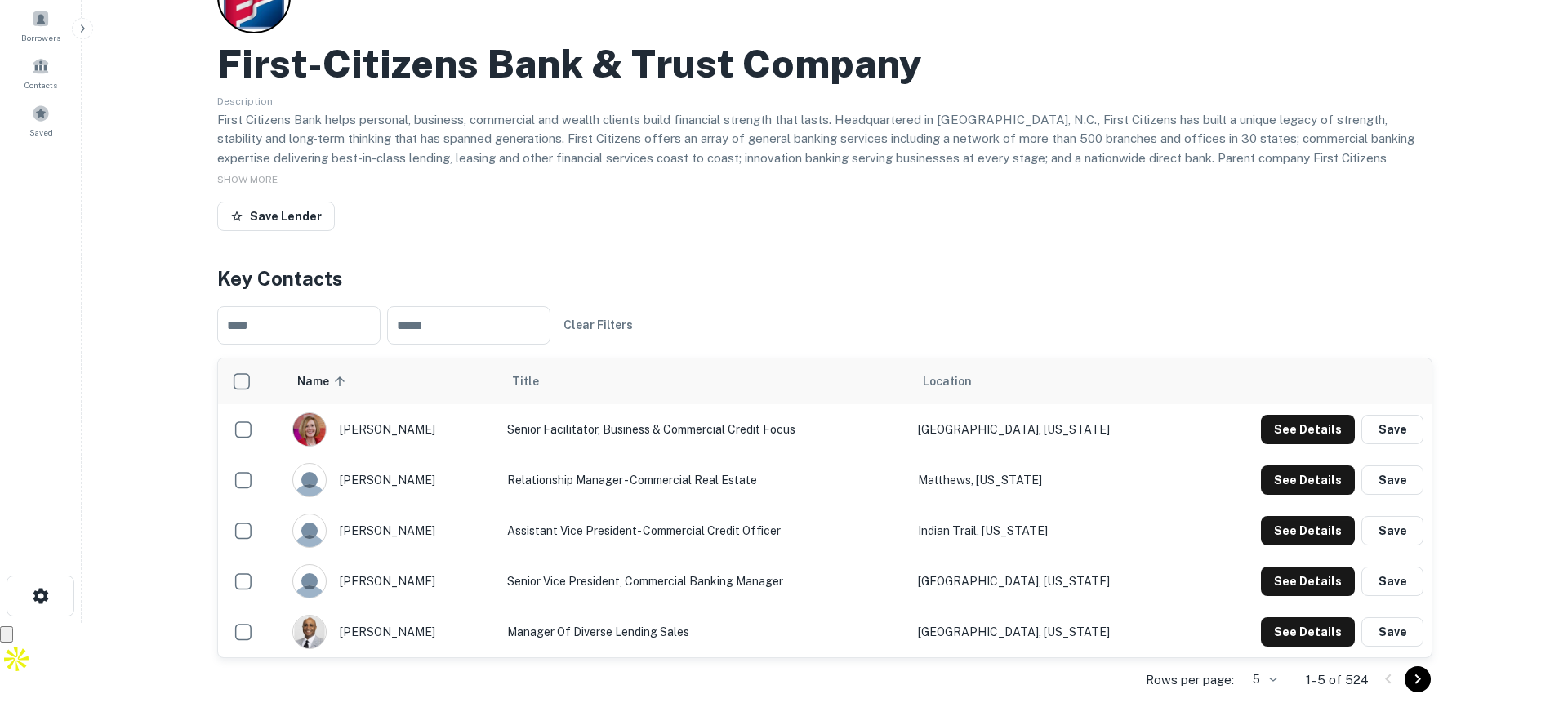
scroll to position [167, 0]
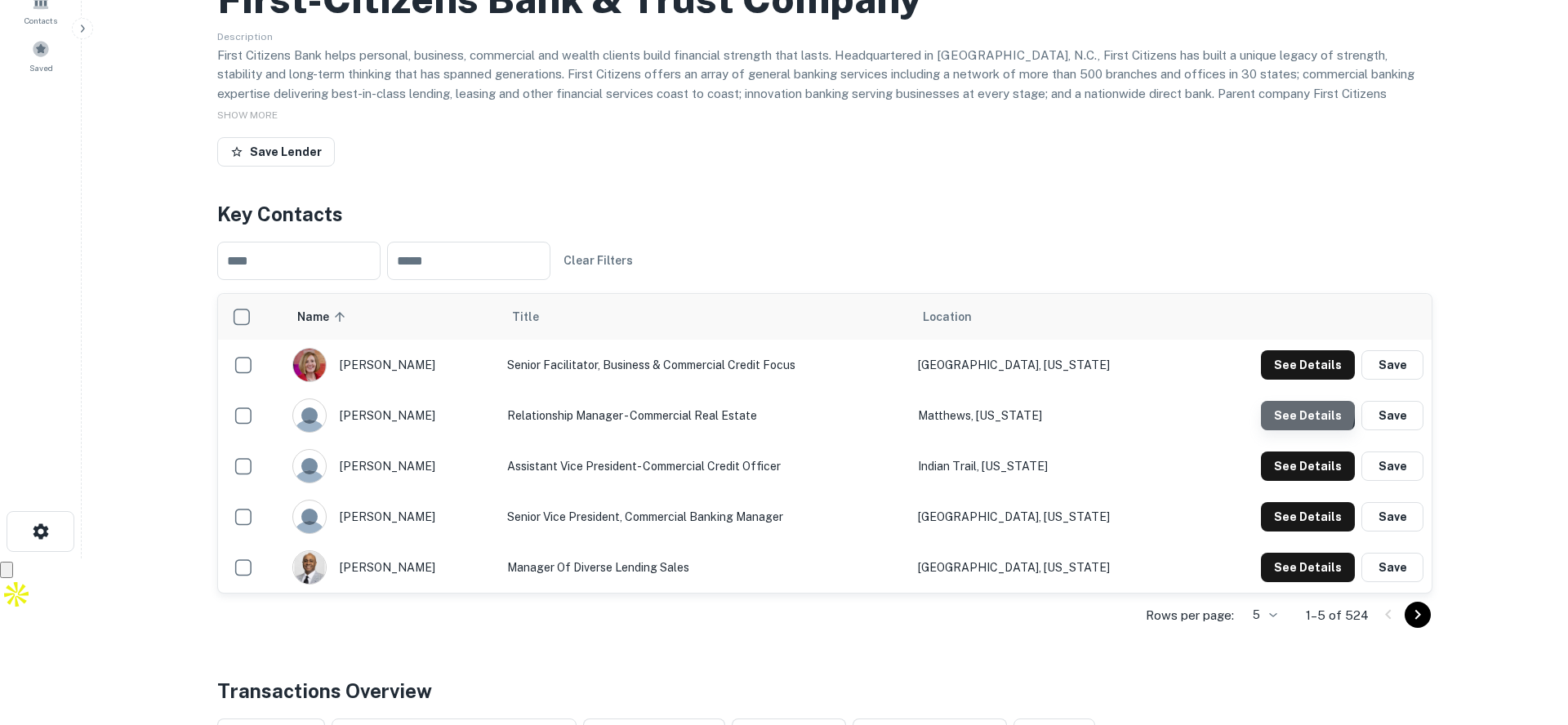
click at [1299, 380] on button "See Details" at bounding box center [1307, 365] width 94 height 29
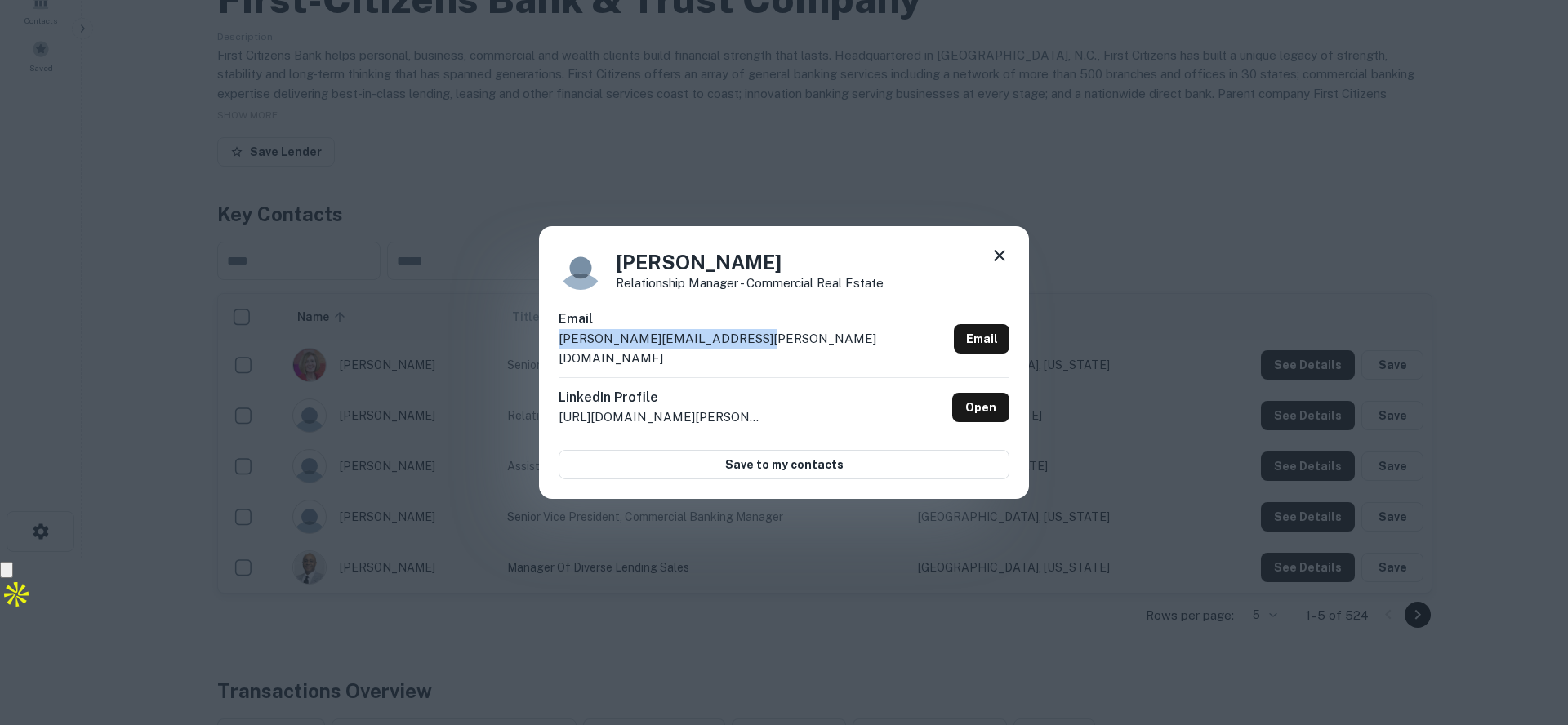
drag, startPoint x: 730, startPoint y: 348, endPoint x: 556, endPoint y: 351, distance: 174.0
click at [556, 351] on div "Timothy O'Connor Relationship Manager - Commercial Real Estate Email tim.oconno…" at bounding box center [784, 362] width 490 height 272
copy p "tim.oconnor@firstcitizens.com"
click at [1000, 265] on icon at bounding box center [999, 256] width 19 height 19
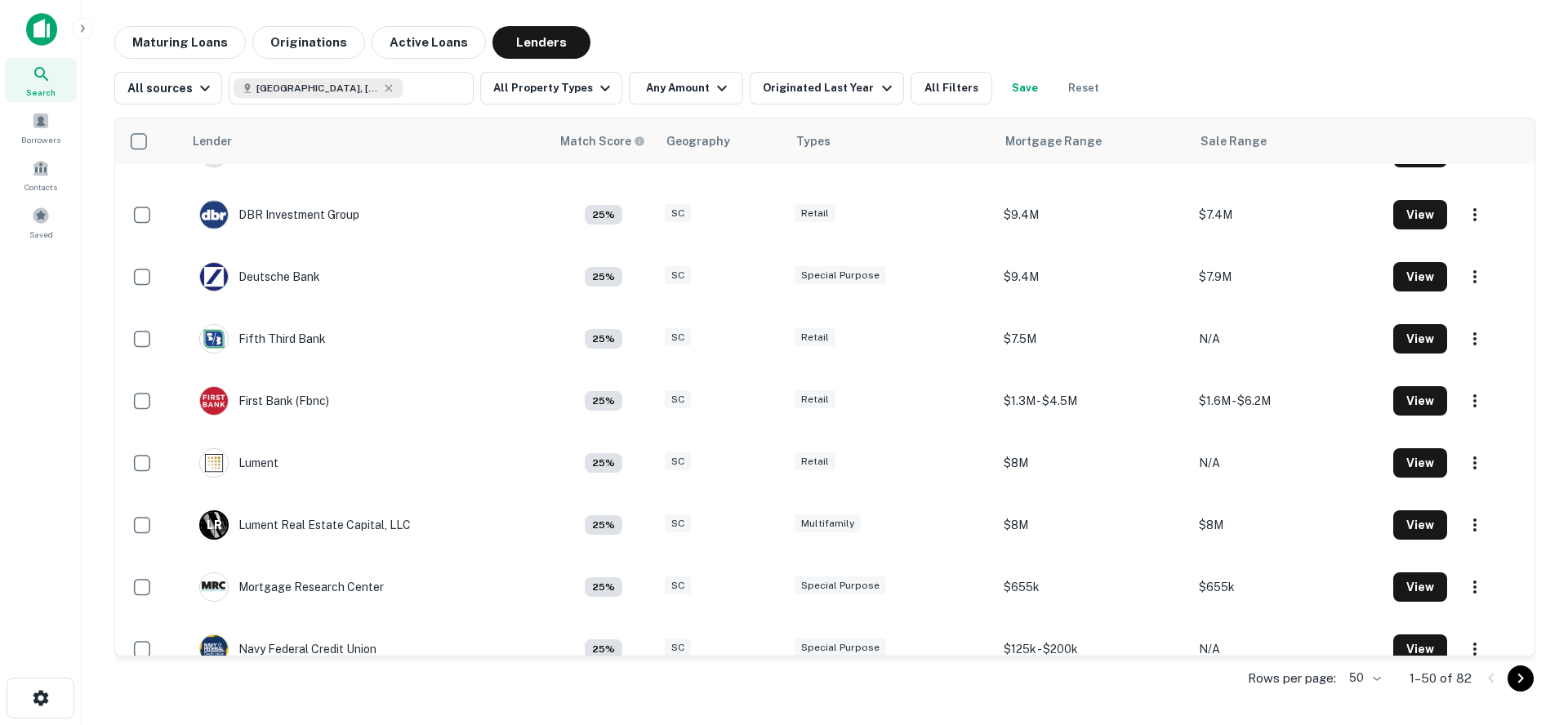
scroll to position [2073, 0]
